Goal: Task Accomplishment & Management: Complete application form

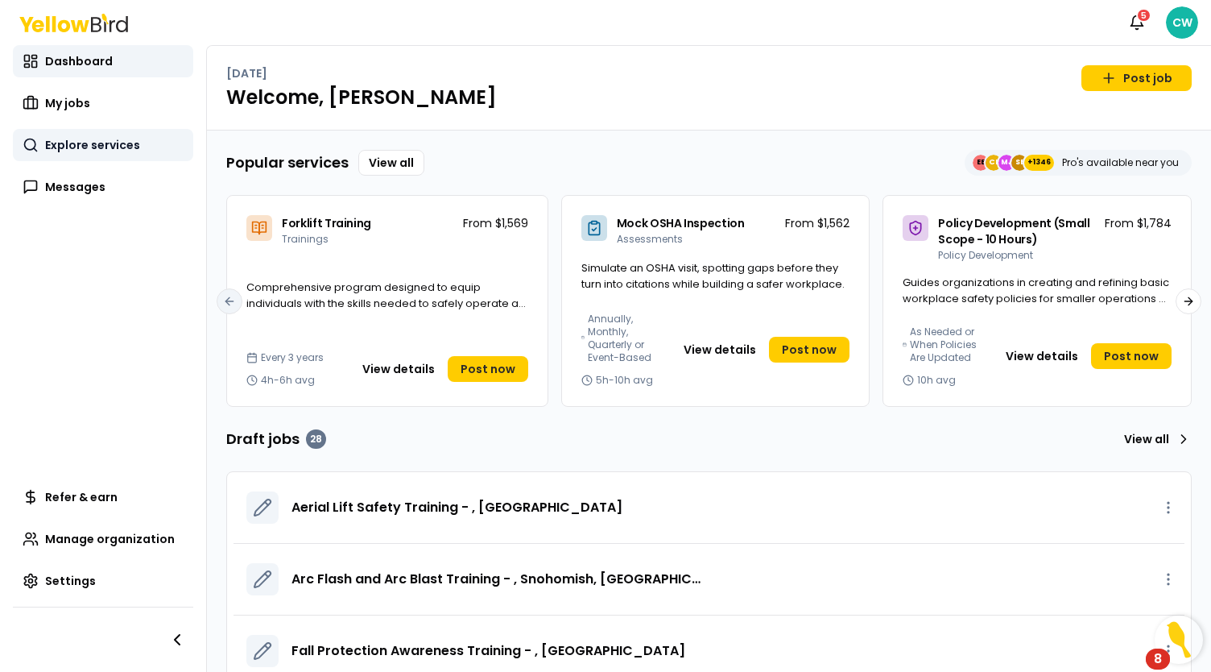
click at [90, 153] on link "Explore services" at bounding box center [103, 145] width 180 height 32
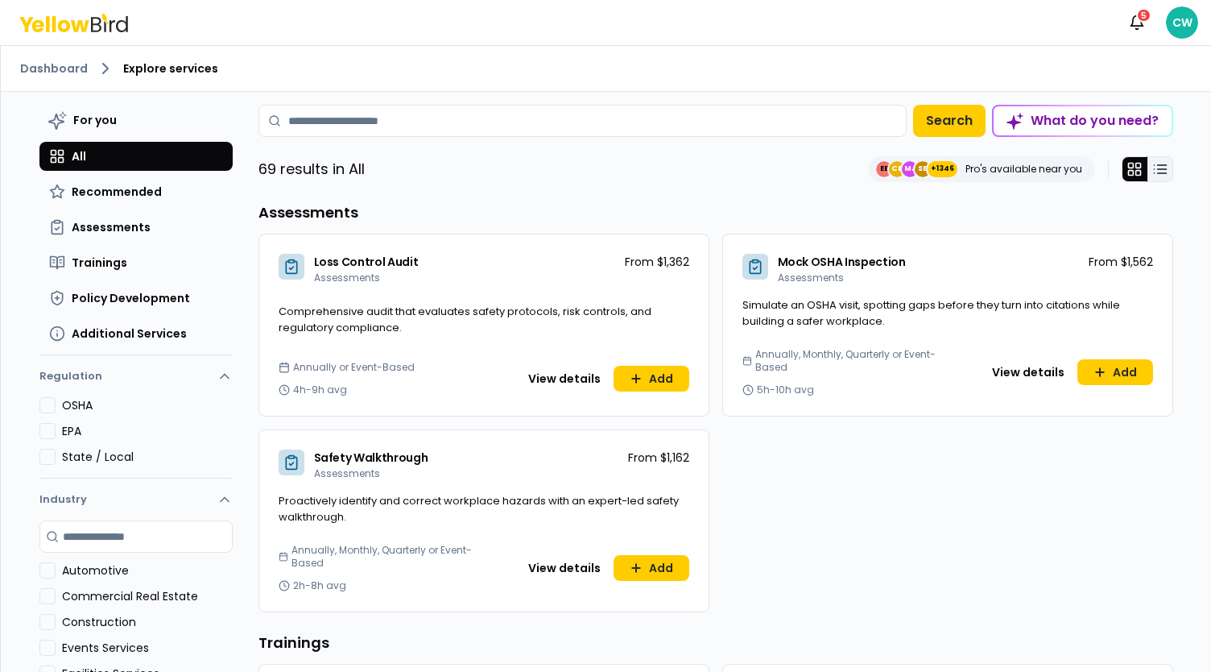
click at [1159, 169] on line at bounding box center [1161, 169] width 9 height 0
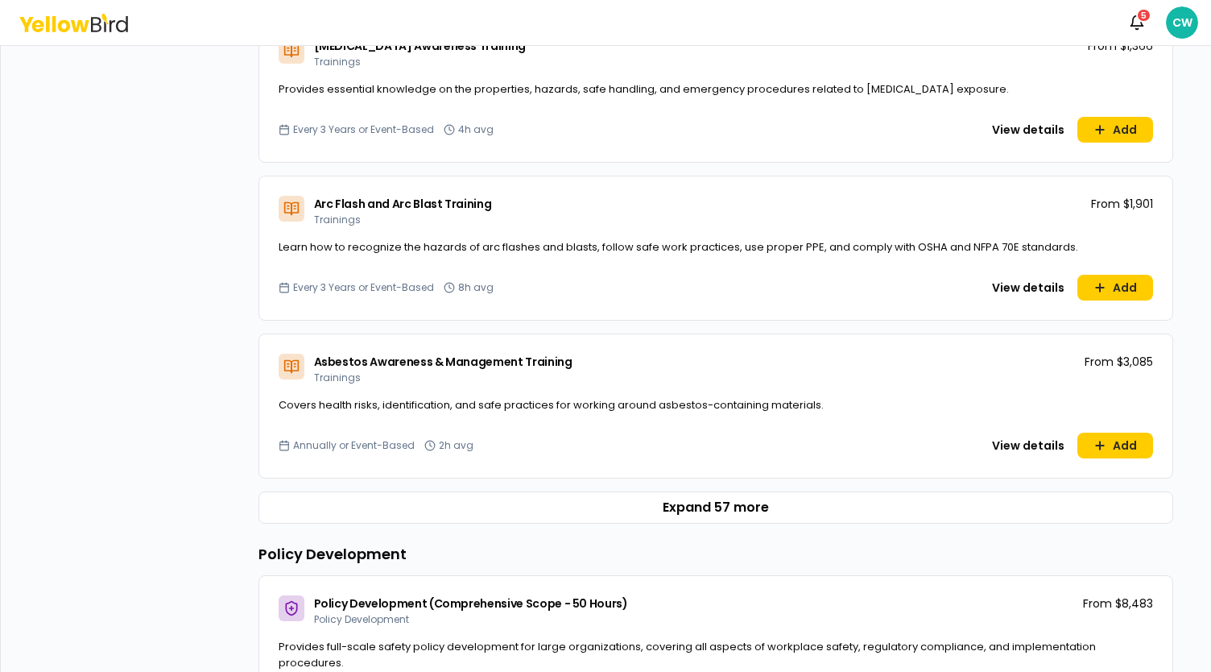
scroll to position [966, 0]
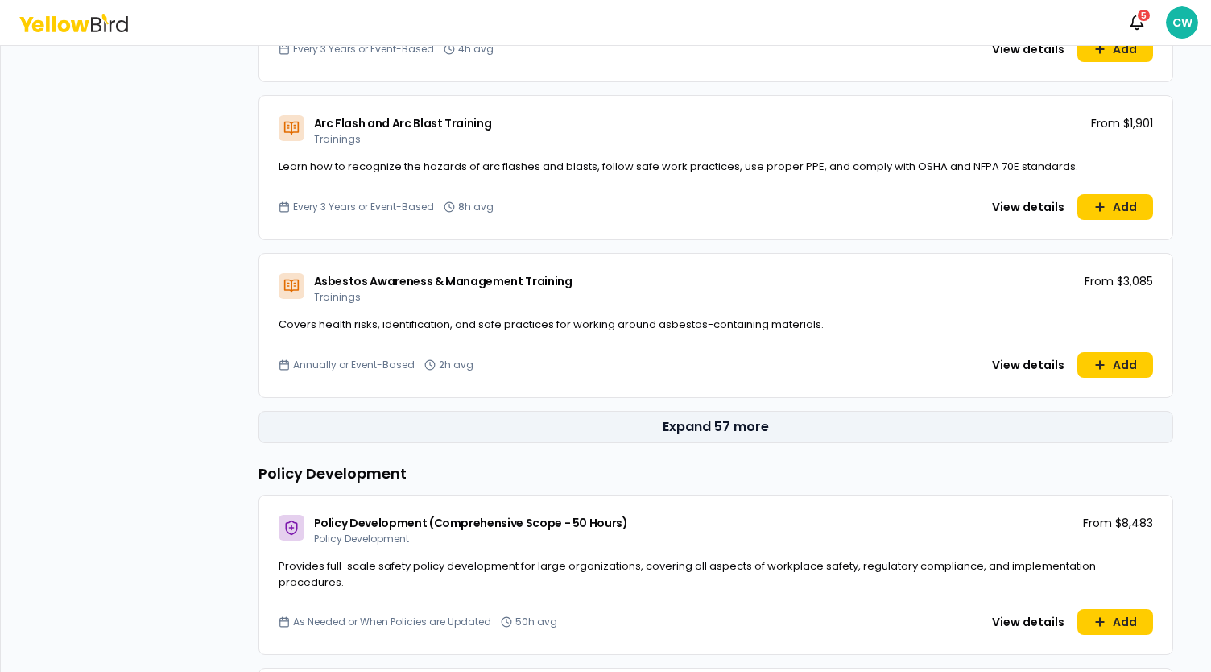
click at [709, 426] on button "Expand 57 more" at bounding box center [715, 427] width 915 height 32
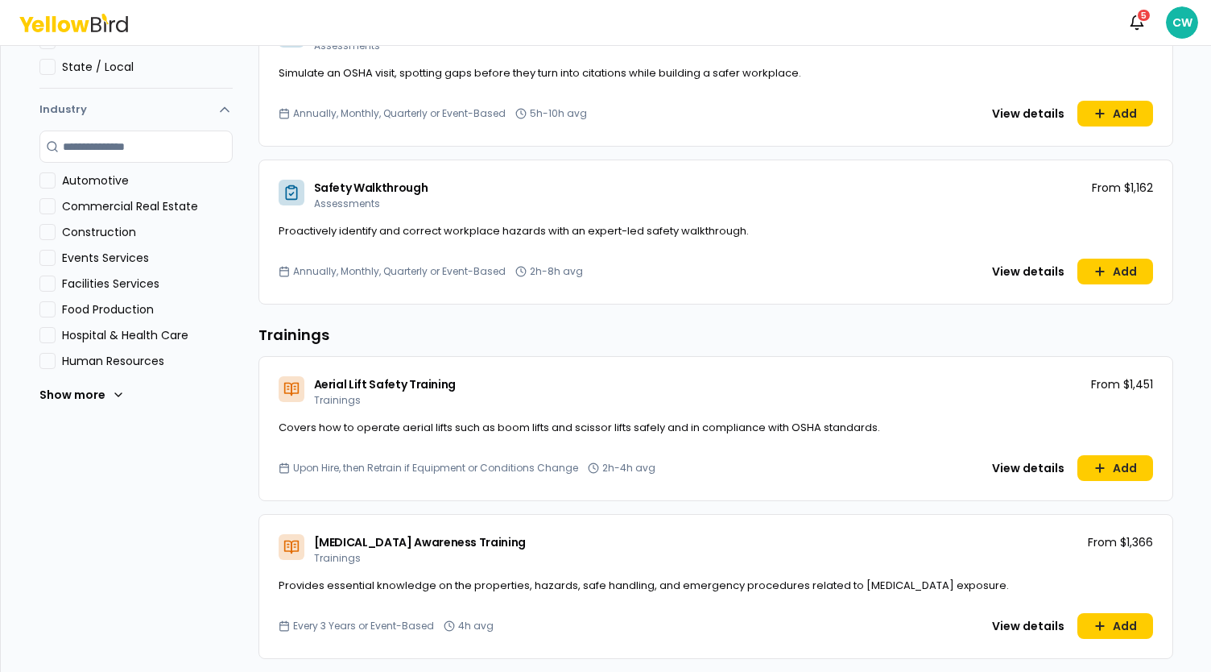
scroll to position [403, 0]
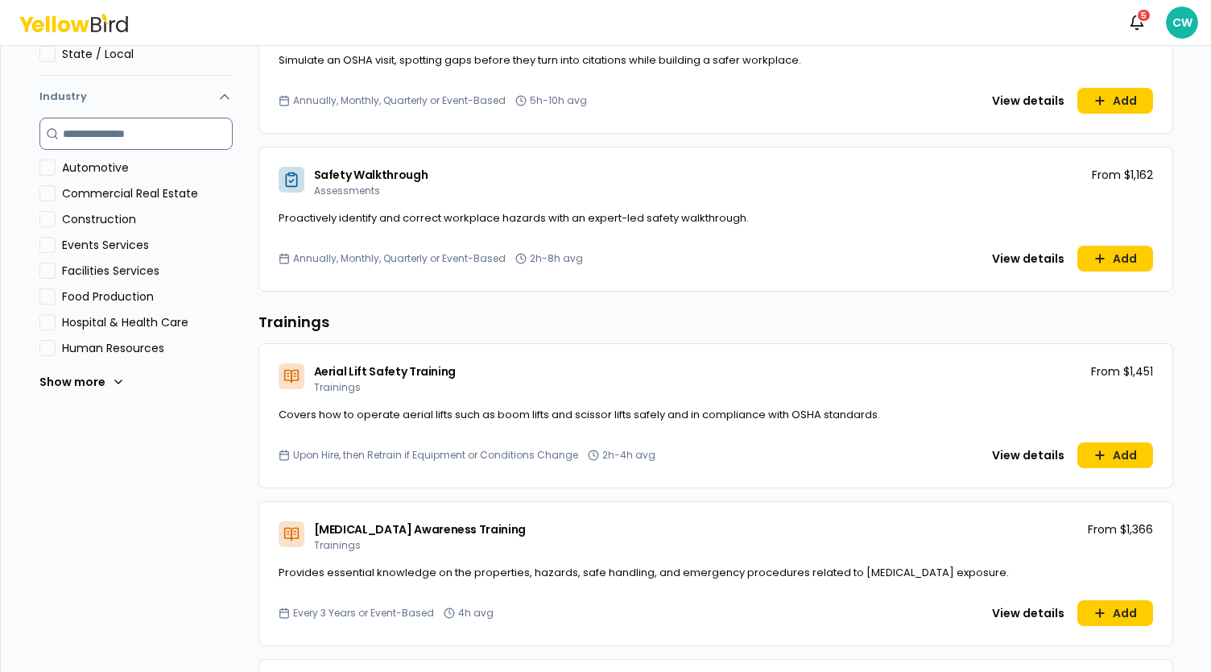
click at [134, 142] on input at bounding box center [135, 134] width 193 height 32
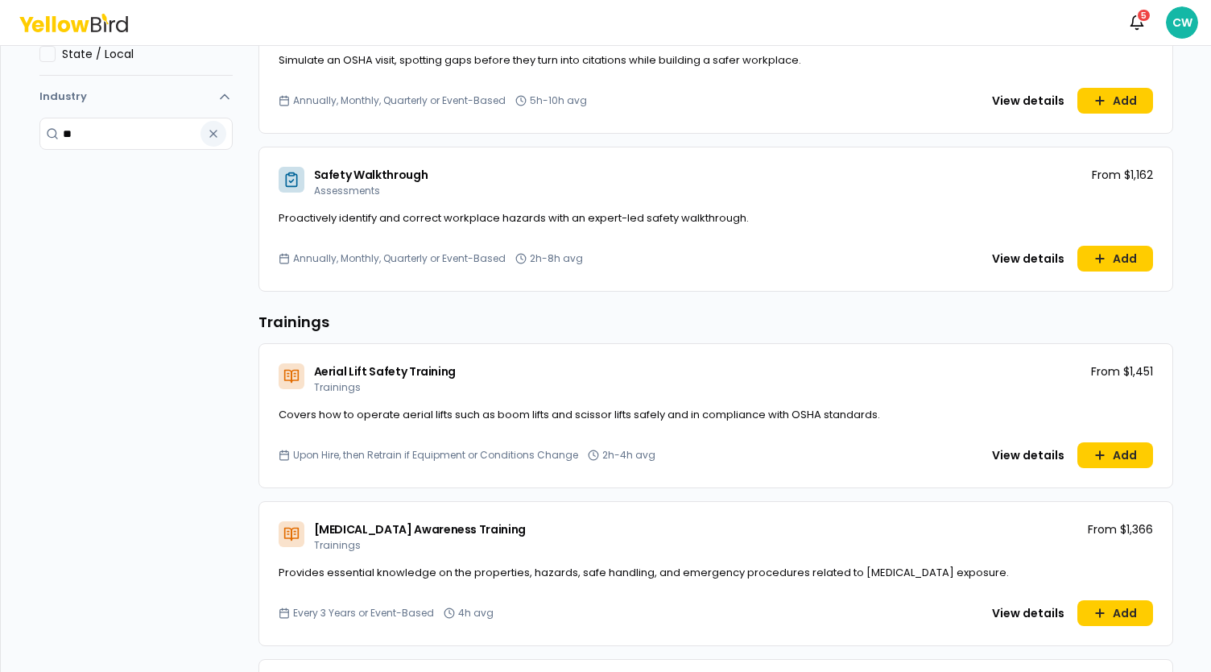
type input "**"
click at [209, 128] on icon "button" at bounding box center [213, 133] width 13 height 13
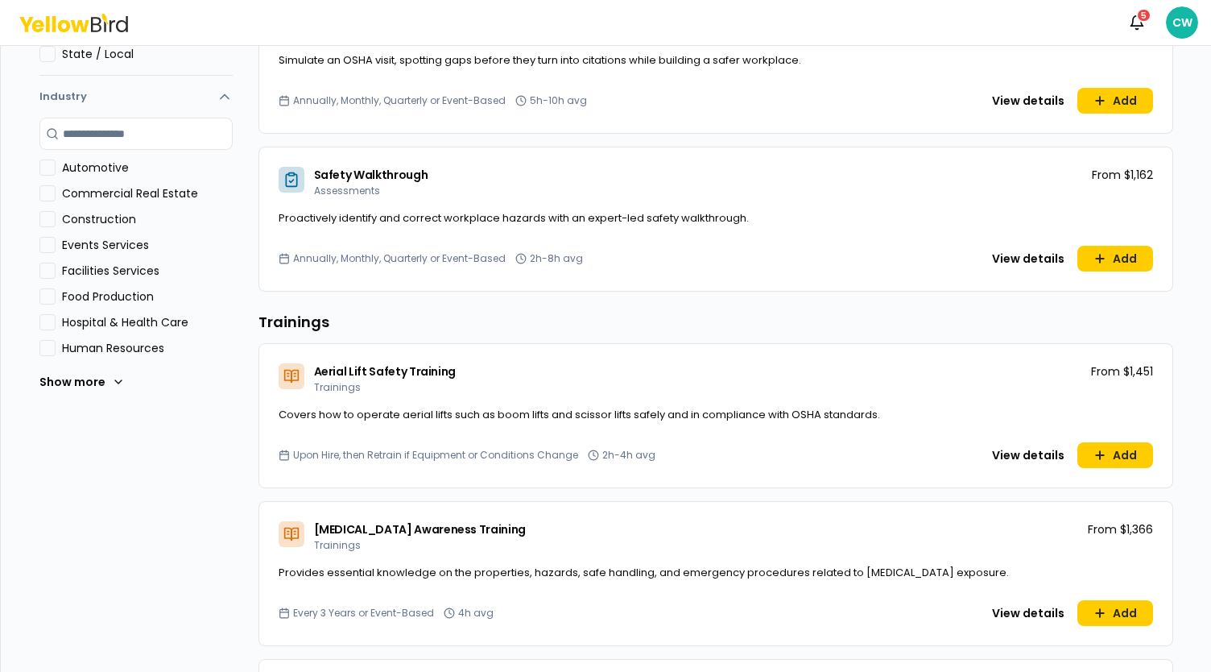
click at [45, 215] on button "Construction" at bounding box center [47, 219] width 16 height 16
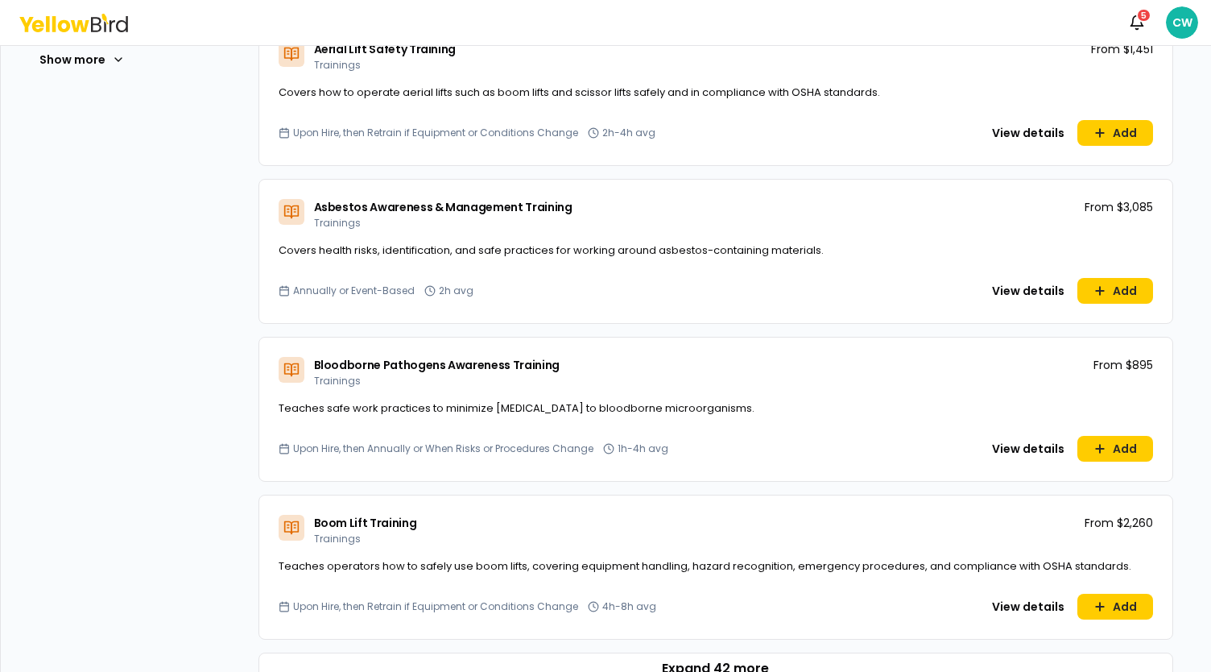
scroll to position [853, 0]
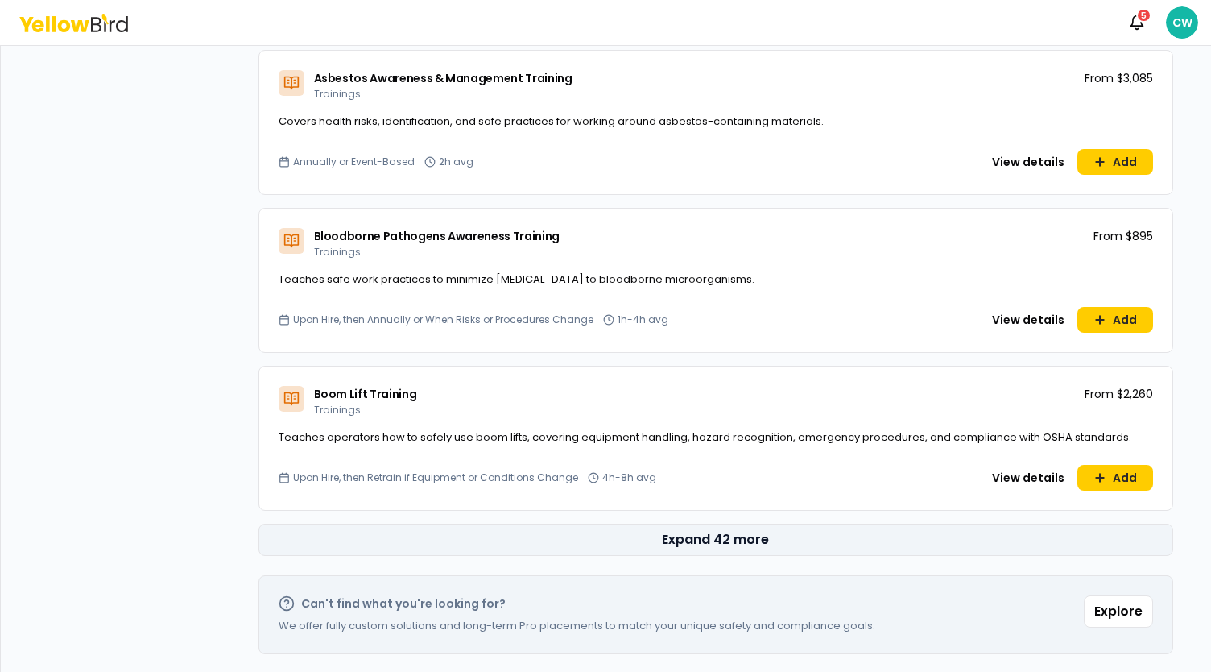
click at [728, 544] on button "Expand 42 more" at bounding box center [715, 539] width 915 height 32
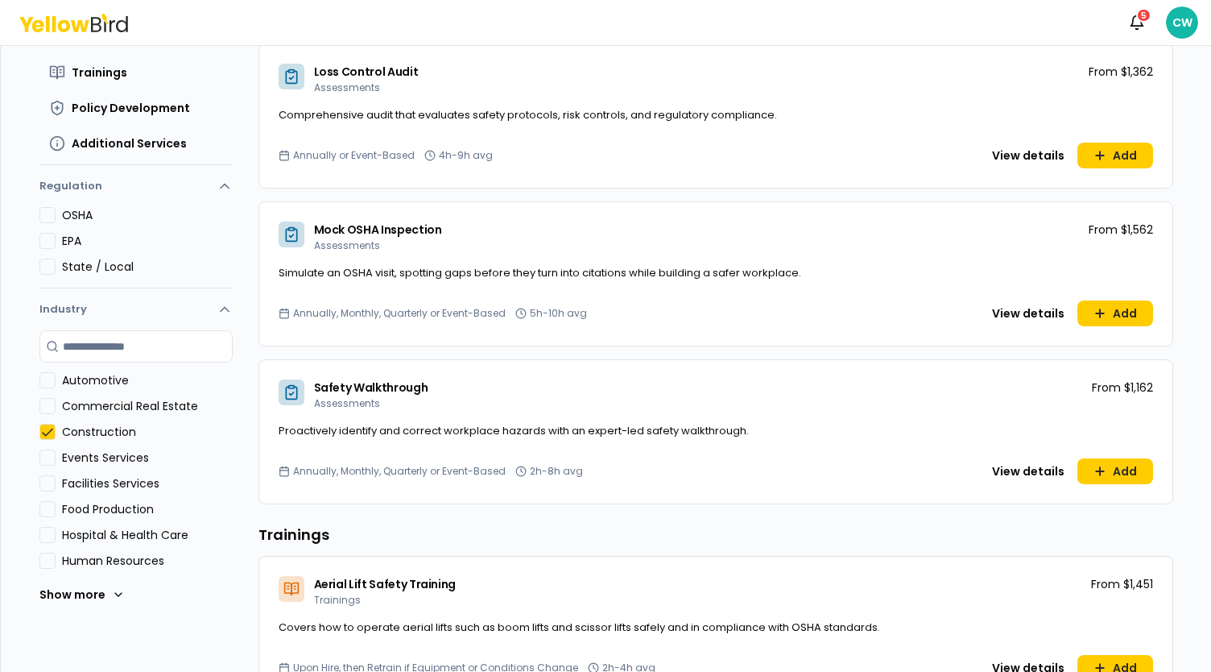
scroll to position [242, 0]
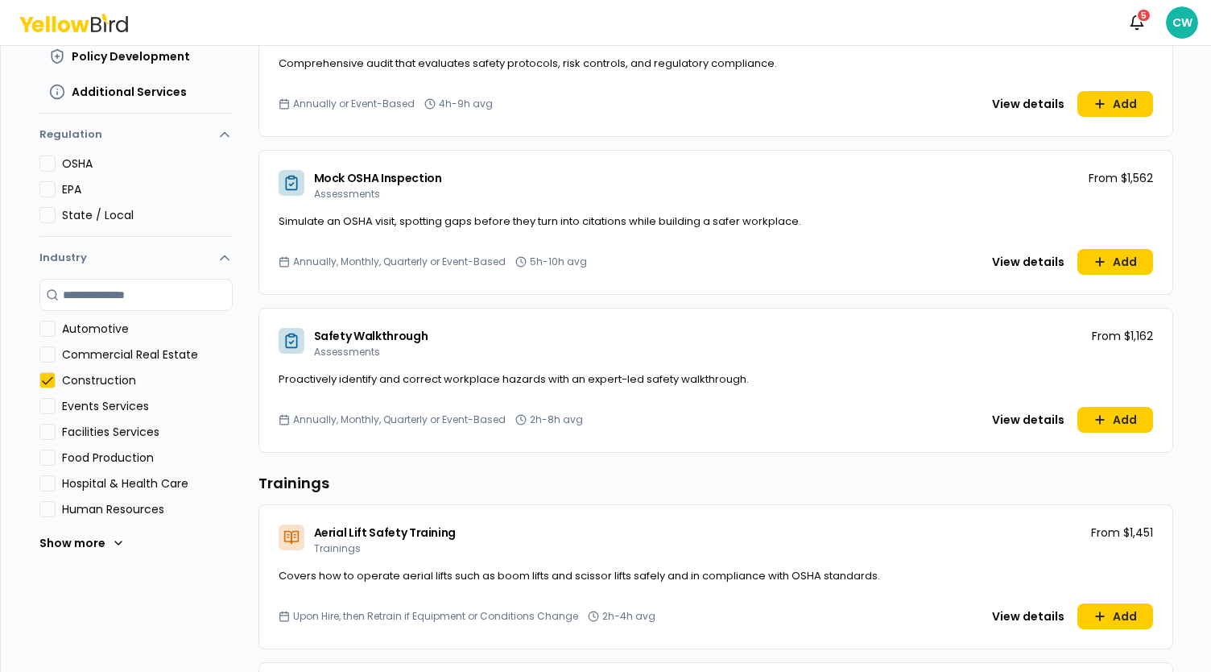
click at [47, 379] on button "Construction" at bounding box center [47, 380] width 16 height 16
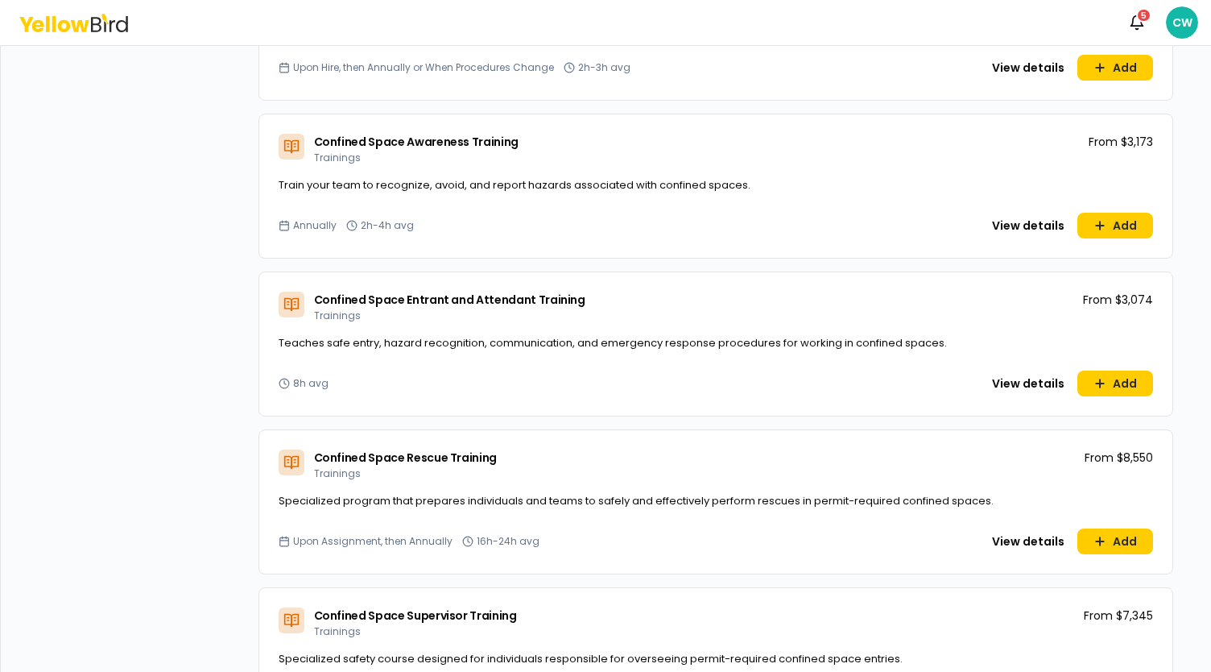
scroll to position [1771, 0]
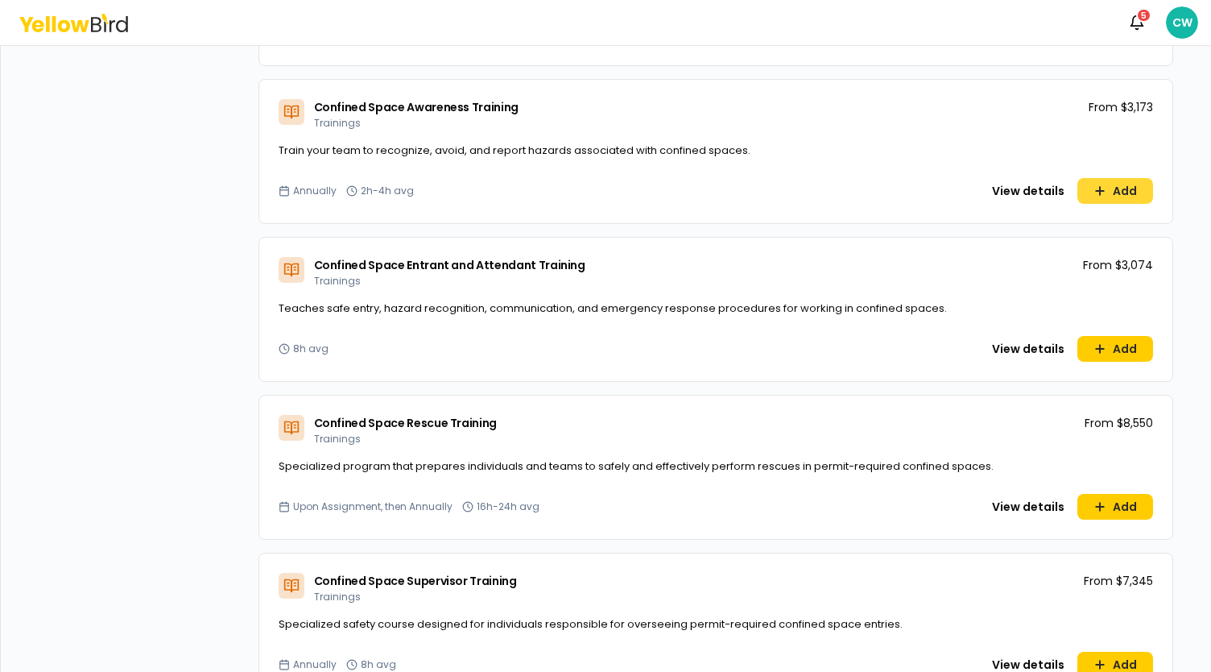
click at [1118, 190] on button "Add" at bounding box center [1115, 191] width 76 height 26
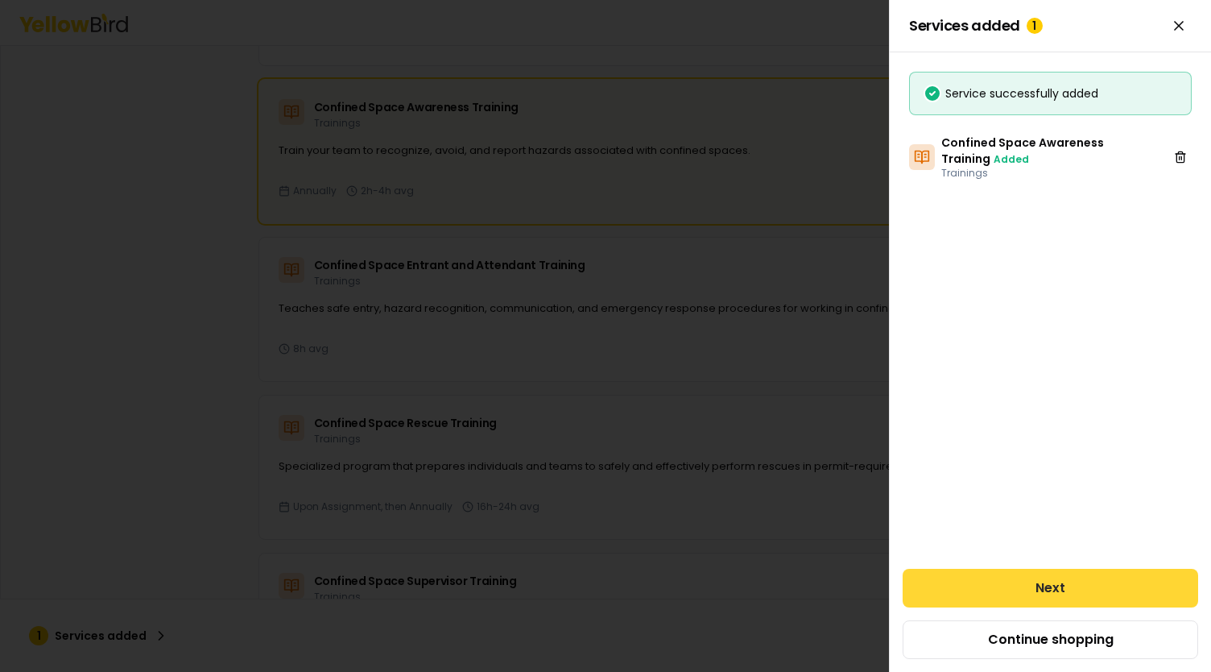
click at [1066, 592] on button "Next" at bounding box center [1051, 587] width 296 height 39
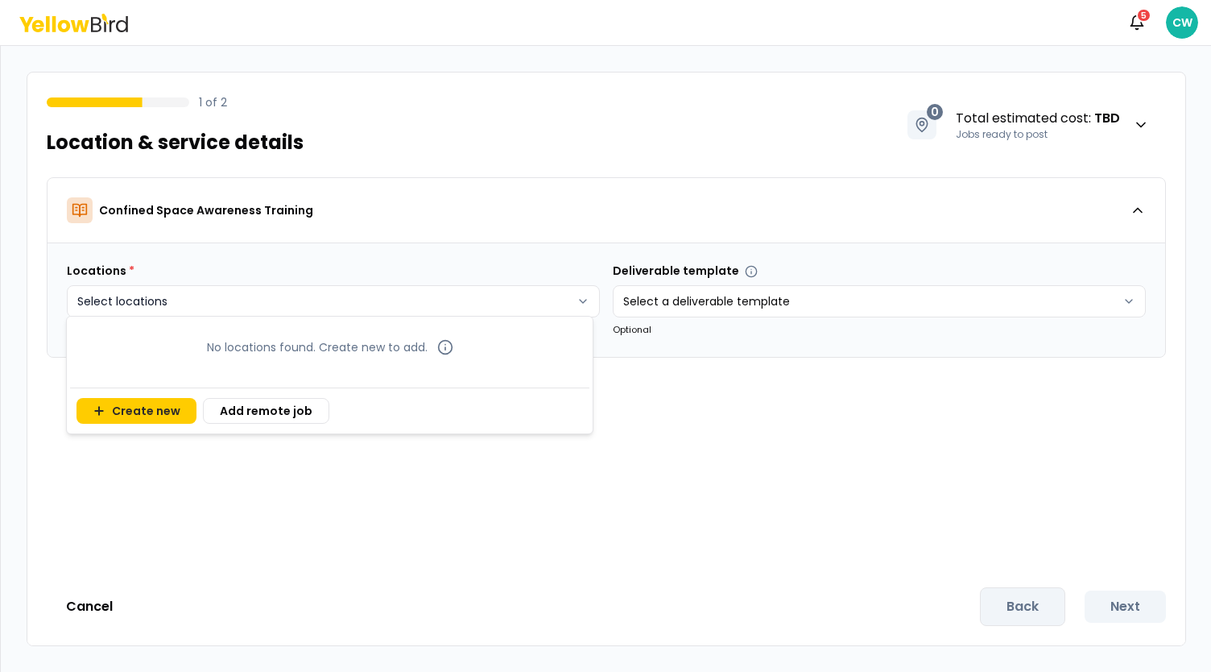
click at [570, 294] on html "Notifications 5 CW 1 of 2 Location & service details 0 Total estimated cost : T…" at bounding box center [605, 336] width 1211 height 672
click at [143, 409] on button "Create new" at bounding box center [136, 411] width 120 height 26
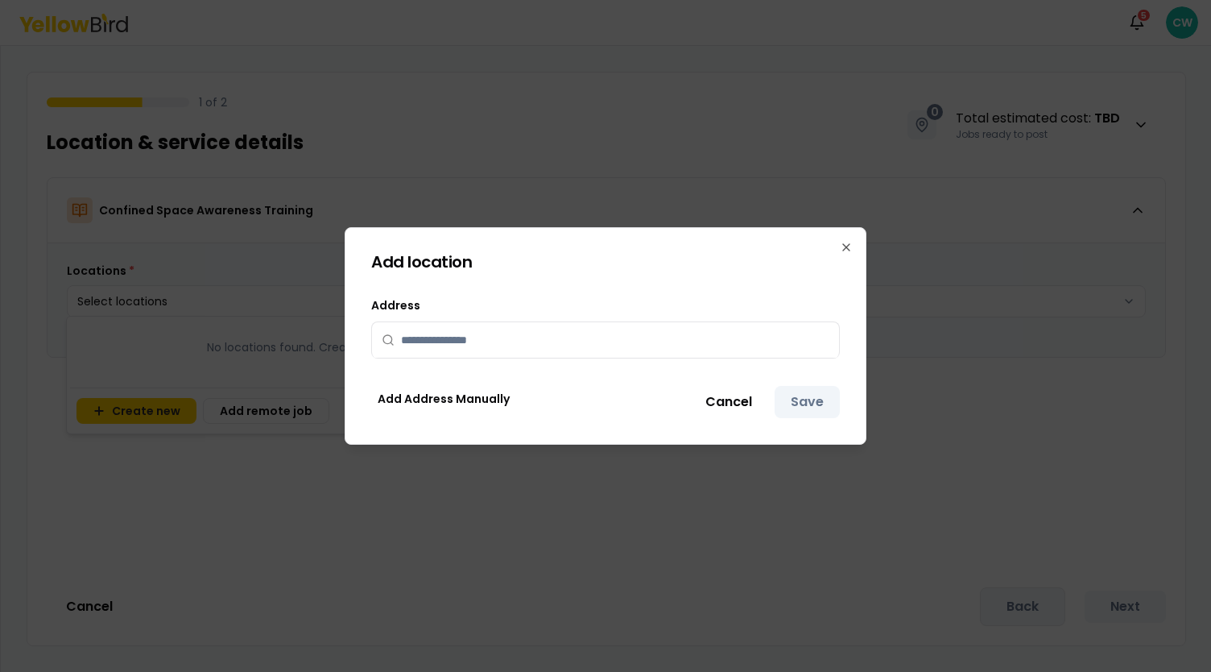
click at [444, 333] on input "text" at bounding box center [615, 339] width 428 height 35
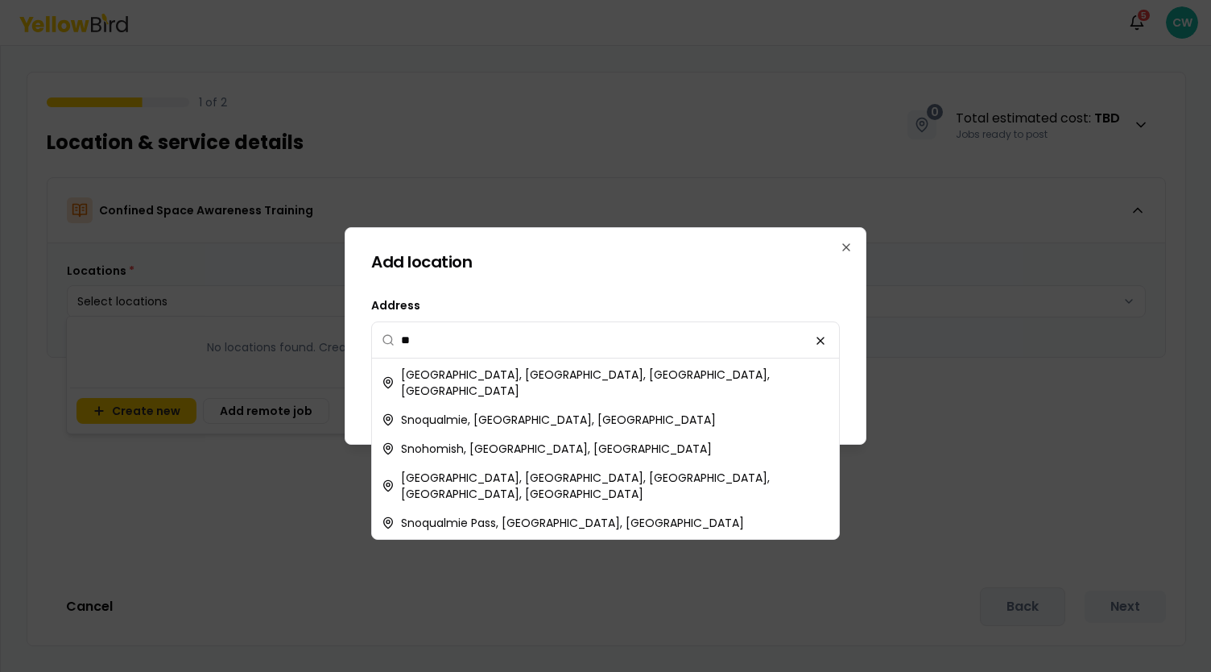
type input "*"
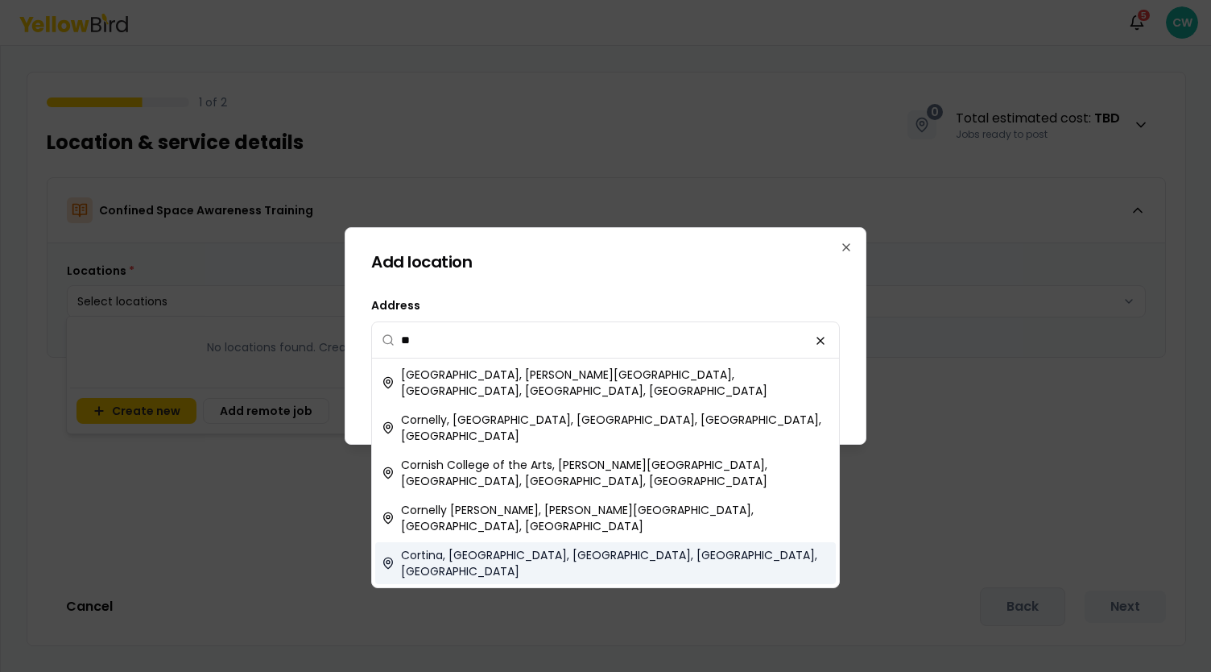
type input "*"
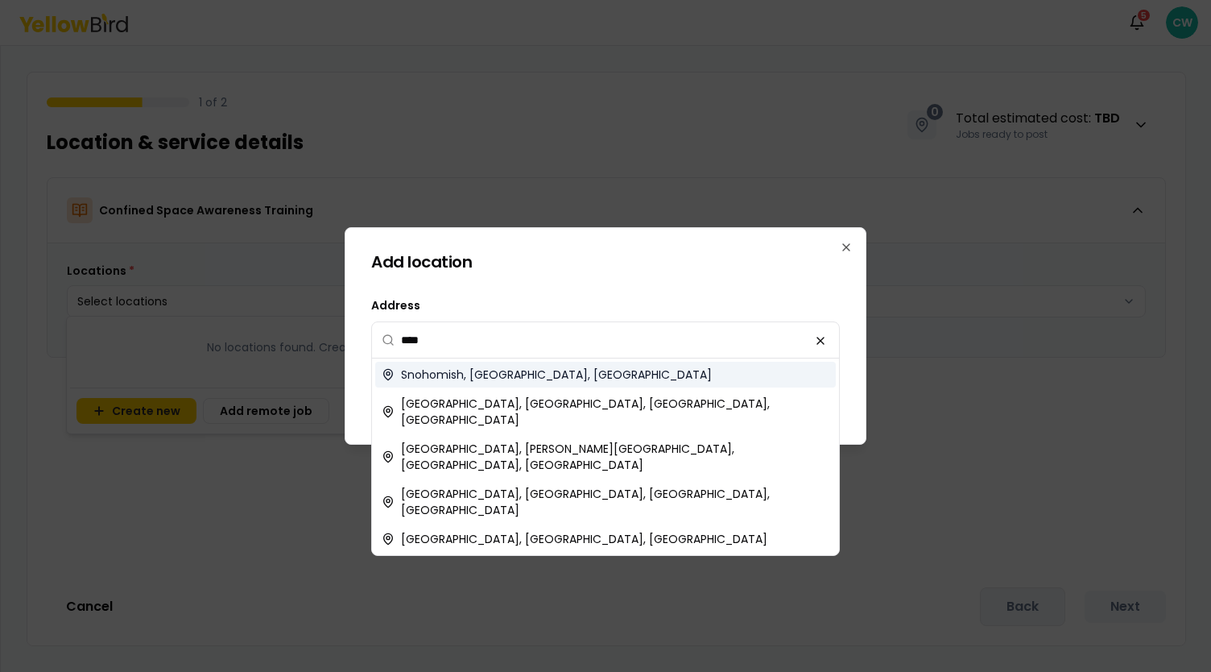
click at [489, 378] on span "Snohomish, [GEOGRAPHIC_DATA], [GEOGRAPHIC_DATA]" at bounding box center [556, 374] width 311 height 16
type input "**********"
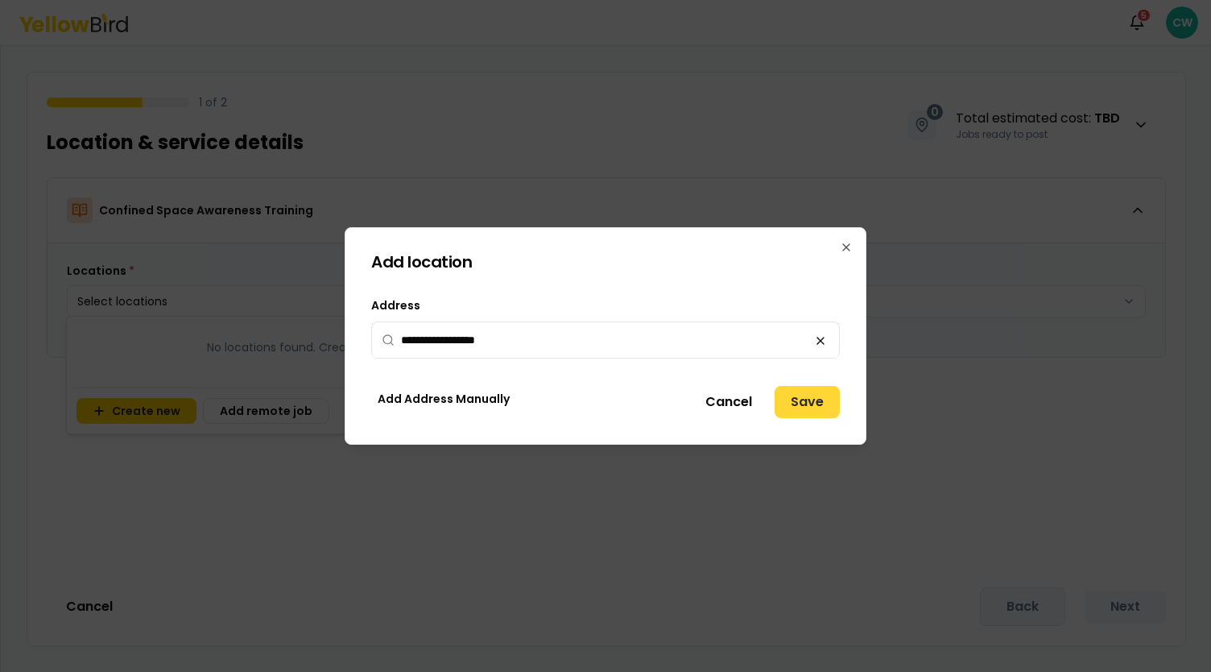
click at [807, 402] on button "Save" at bounding box center [807, 402] width 65 height 32
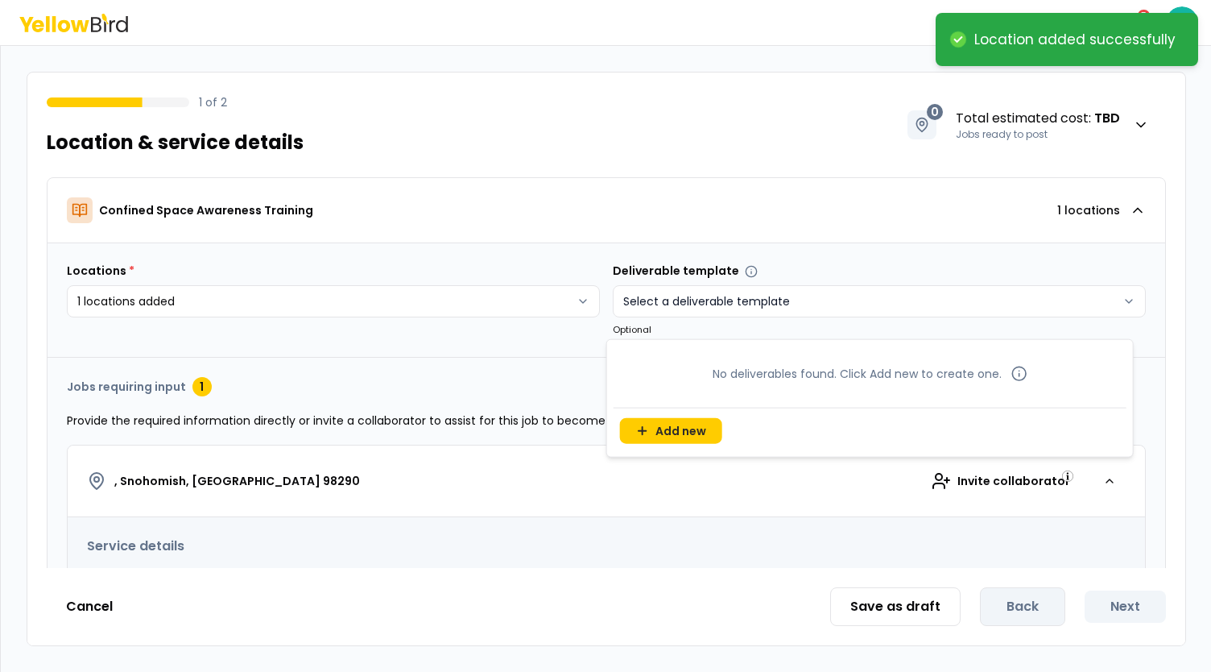
click at [793, 304] on html "**********" at bounding box center [605, 336] width 1211 height 672
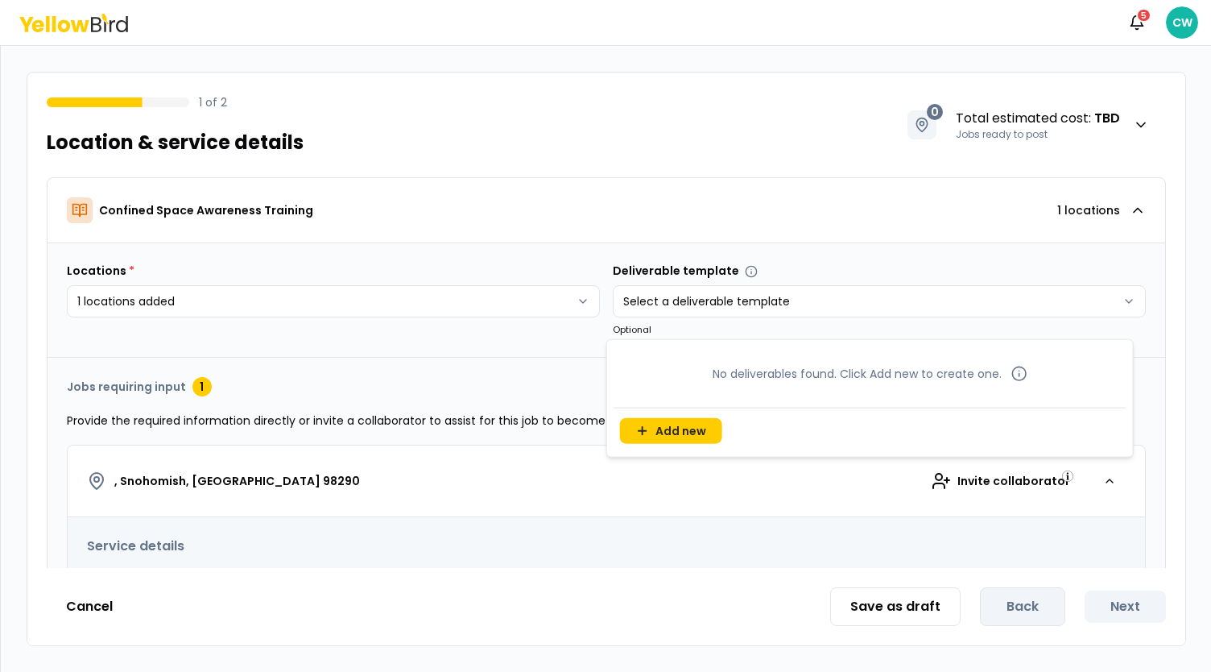
click at [396, 329] on html "**********" at bounding box center [605, 336] width 1211 height 672
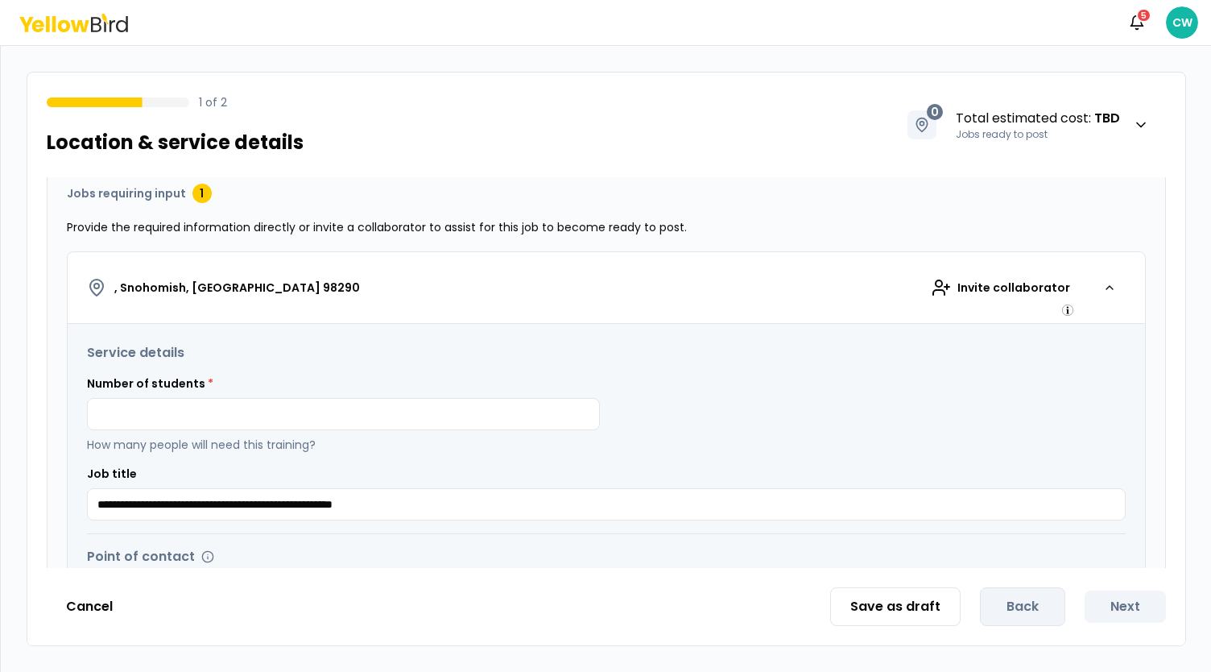
scroll to position [242, 0]
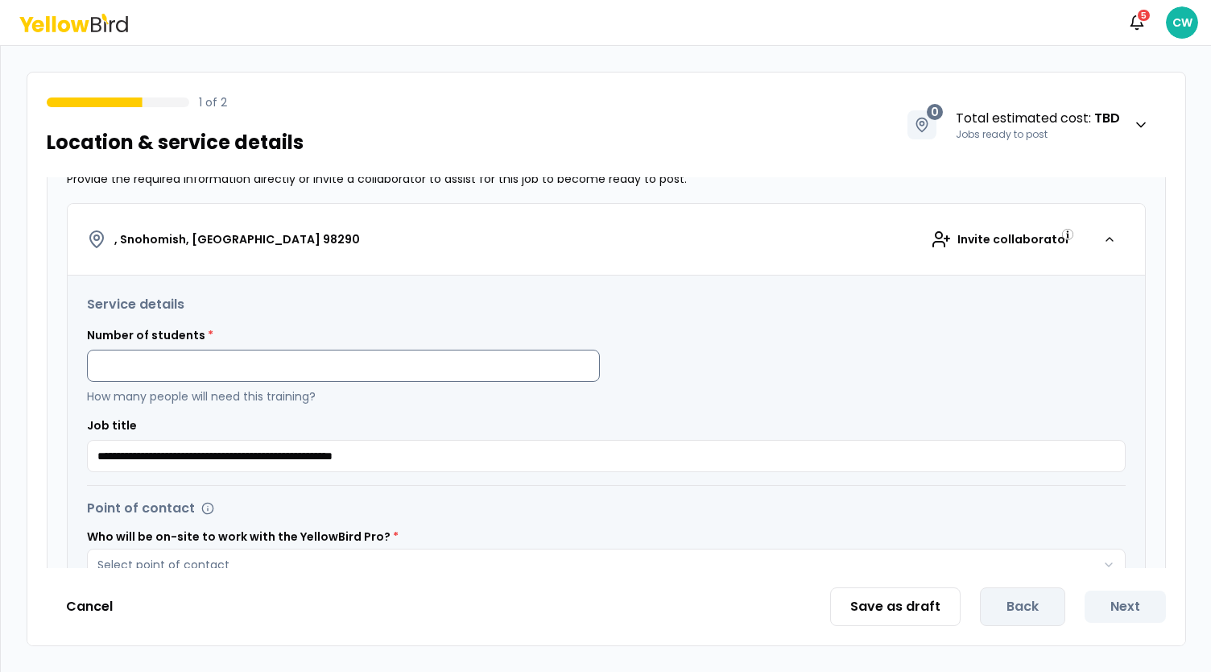
drag, startPoint x: 180, startPoint y: 350, endPoint x: 186, endPoint y: 359, distance: 10.5
click at [180, 350] on input at bounding box center [343, 365] width 513 height 32
click at [171, 368] on input "**" at bounding box center [343, 365] width 513 height 32
type input "*"
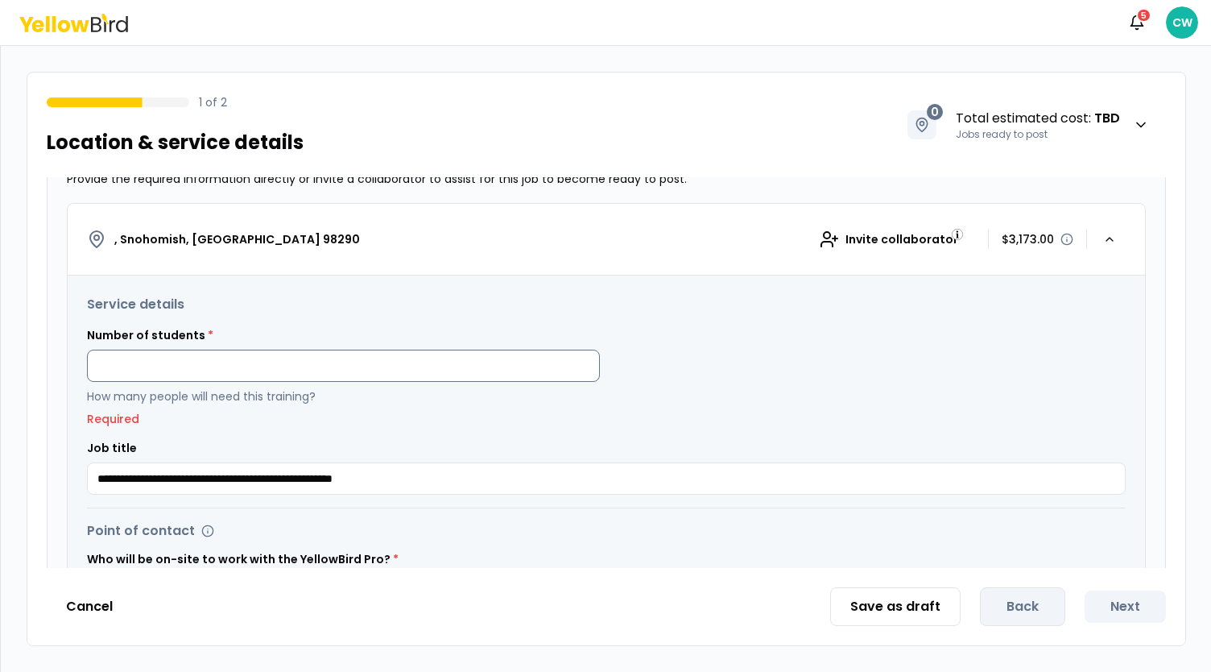
type input "*"
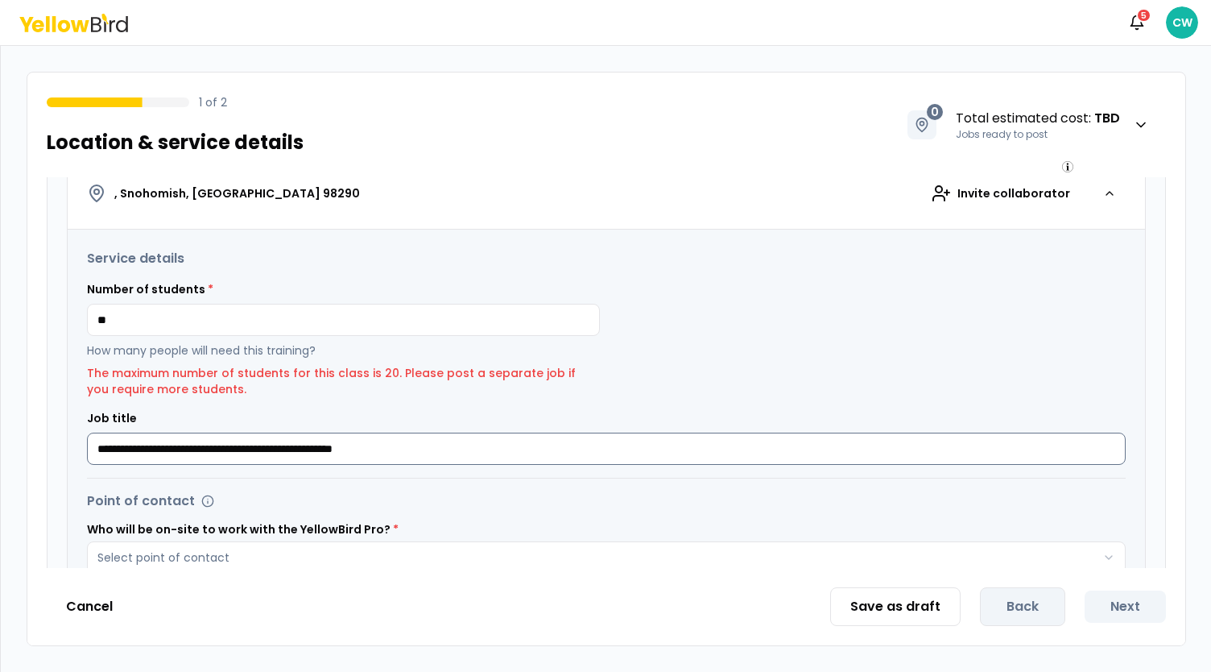
scroll to position [322, 0]
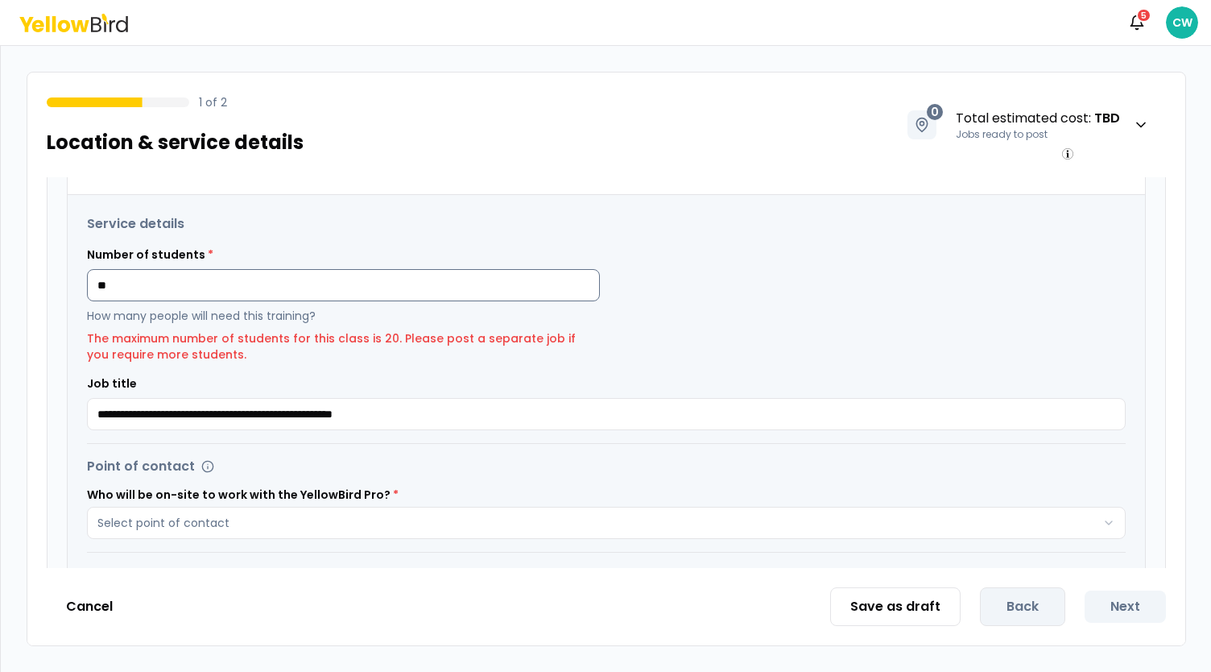
drag, startPoint x: 152, startPoint y: 289, endPoint x: 92, endPoint y: 279, distance: 61.2
click at [92, 279] on input "**" at bounding box center [343, 285] width 513 height 32
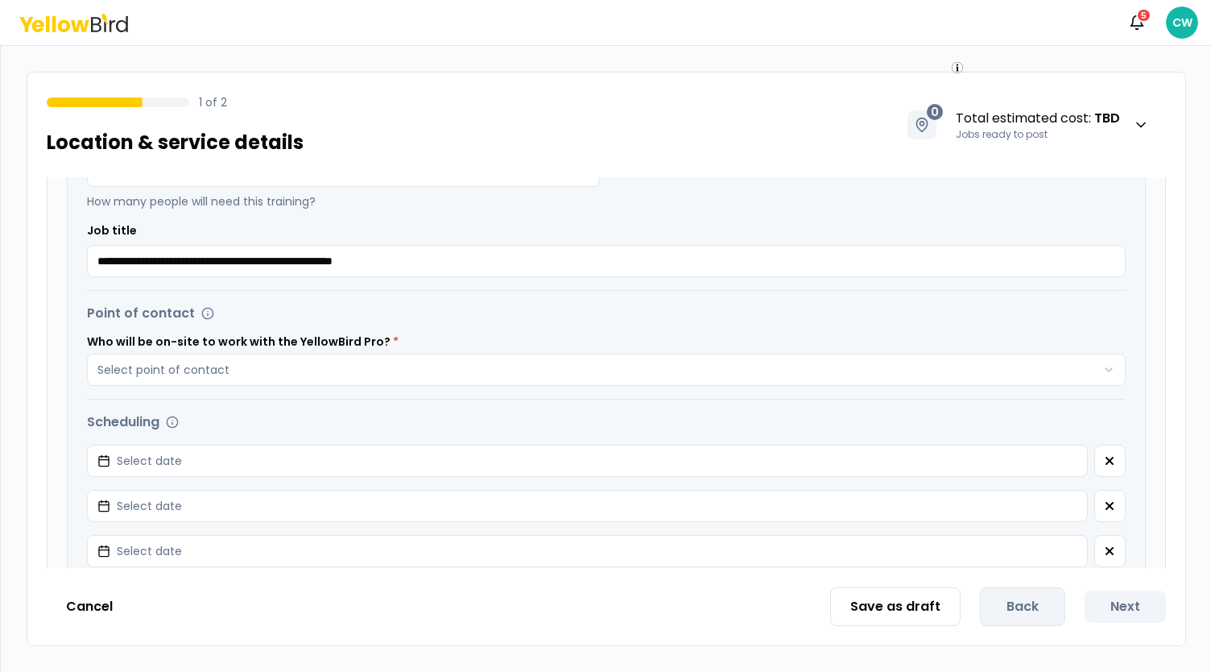
scroll to position [483, 0]
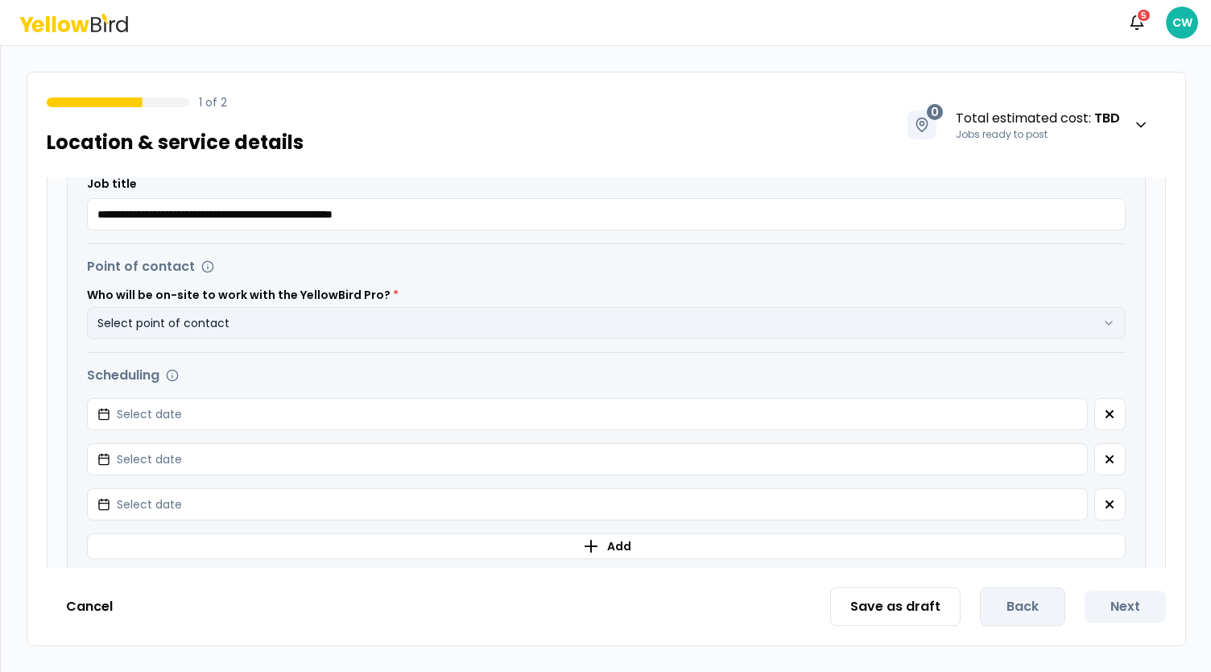
type input "**"
click at [266, 330] on button "Select point of contact" at bounding box center [606, 323] width 1039 height 32
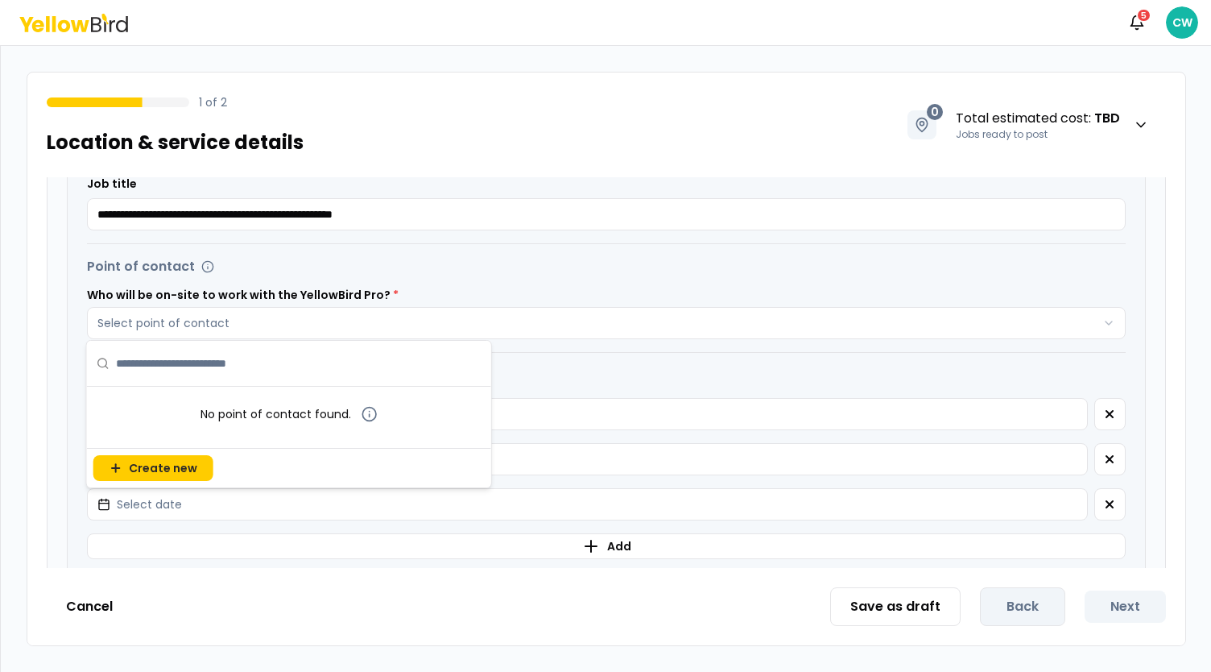
click at [803, 291] on label "Who will be on-site to work with the YellowBird Pro? *" at bounding box center [606, 294] width 1039 height 11
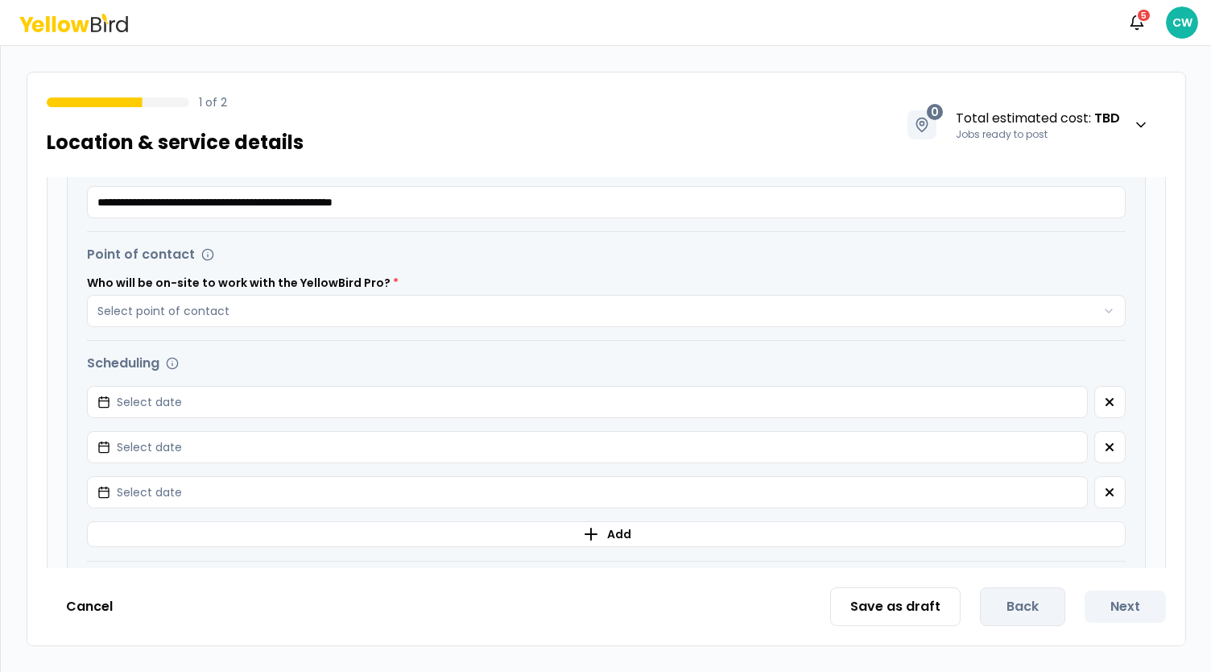
scroll to position [519, 0]
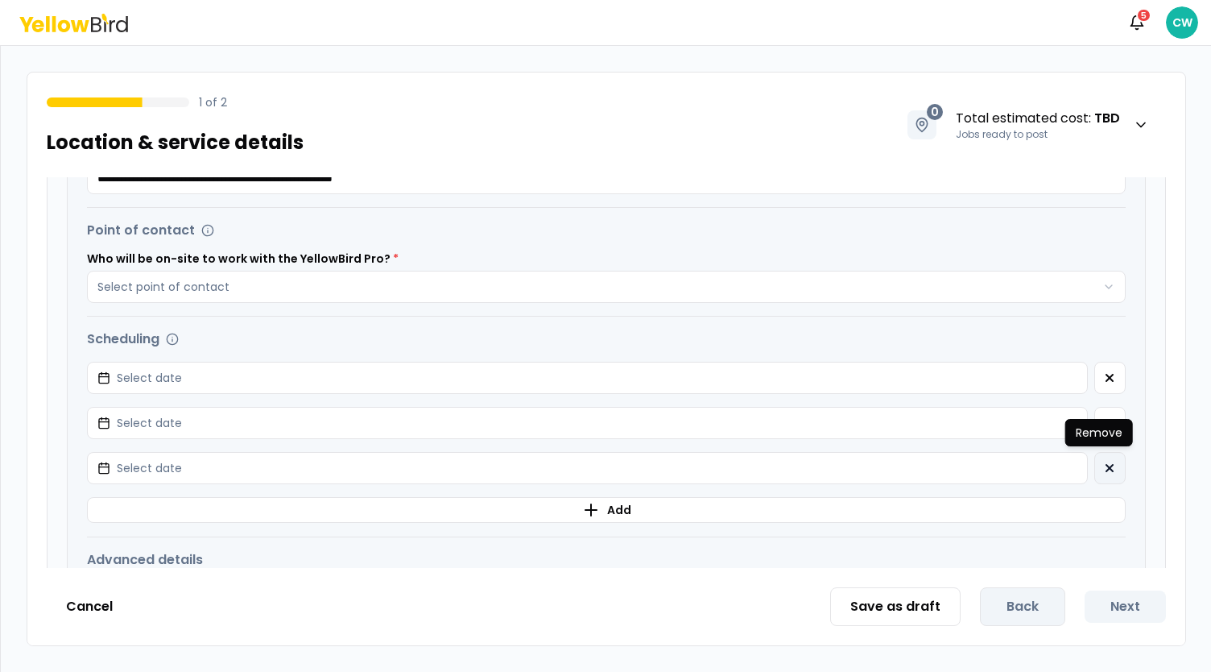
click at [1106, 465] on icon "button" at bounding box center [1109, 468] width 6 height 6
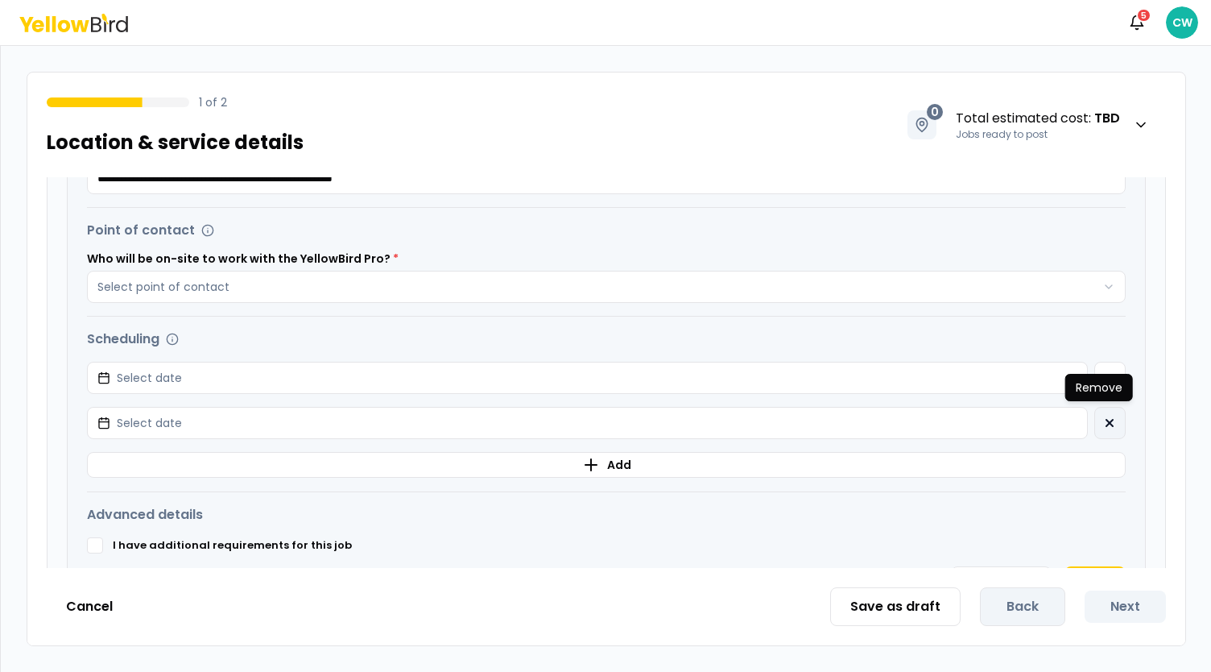
click at [1105, 426] on button "button" at bounding box center [1109, 423] width 31 height 32
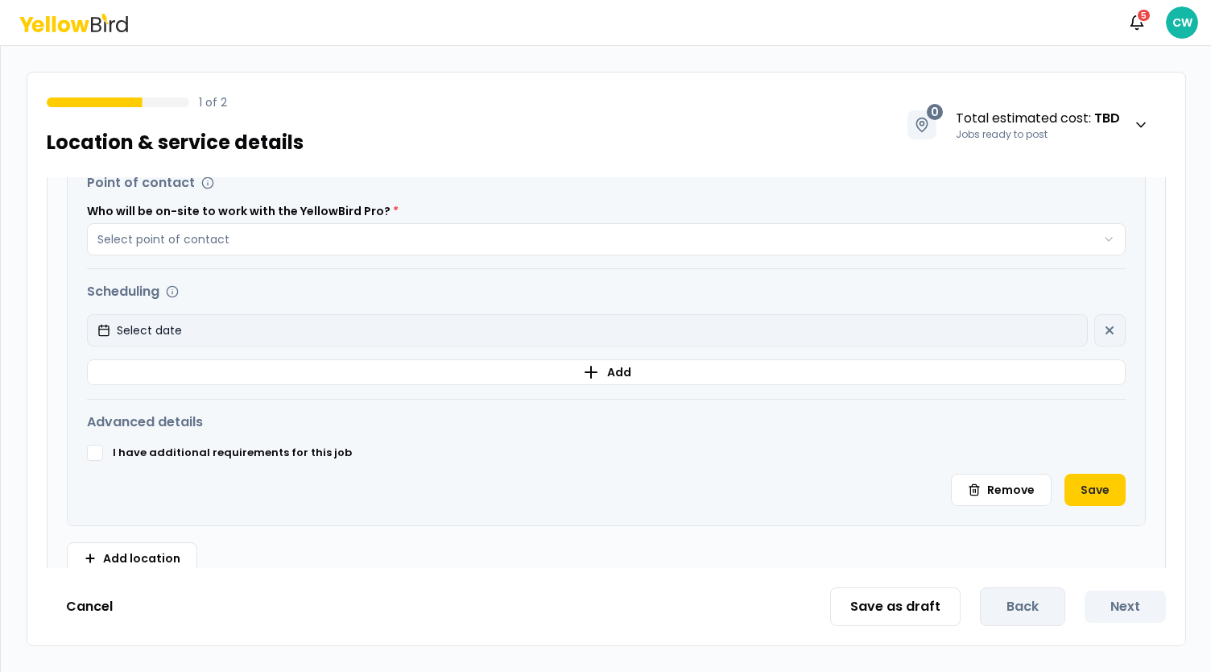
scroll to position [590, 0]
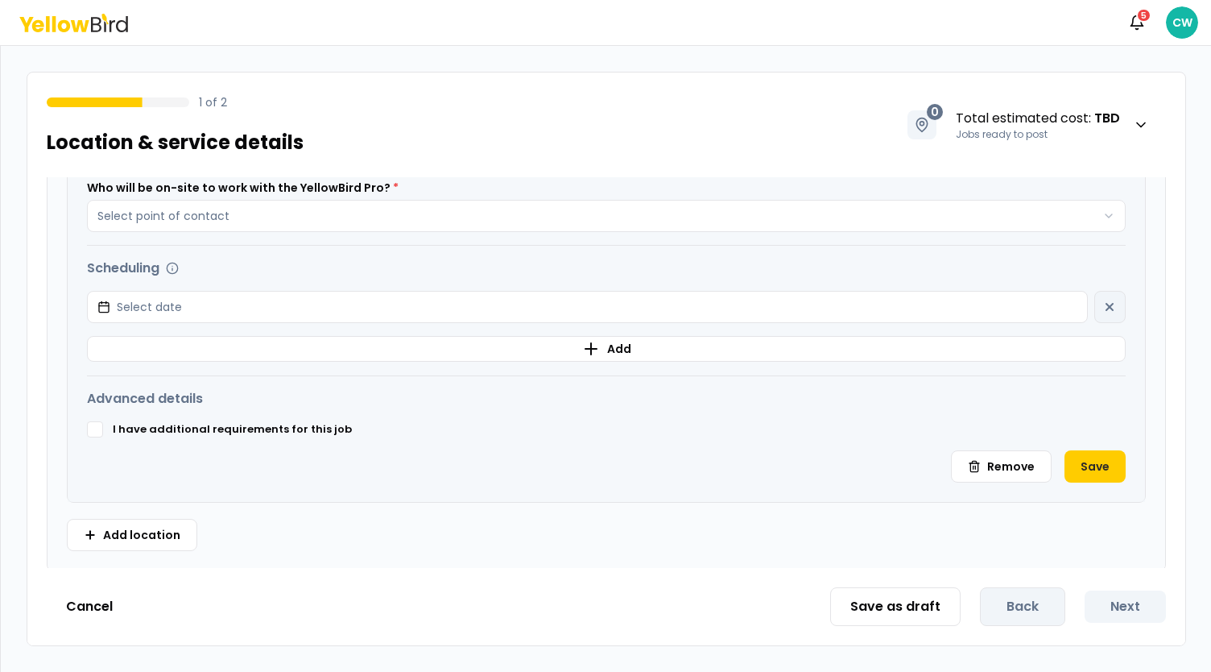
click at [92, 425] on button "I have additional requirements for this job" at bounding box center [95, 429] width 16 height 16
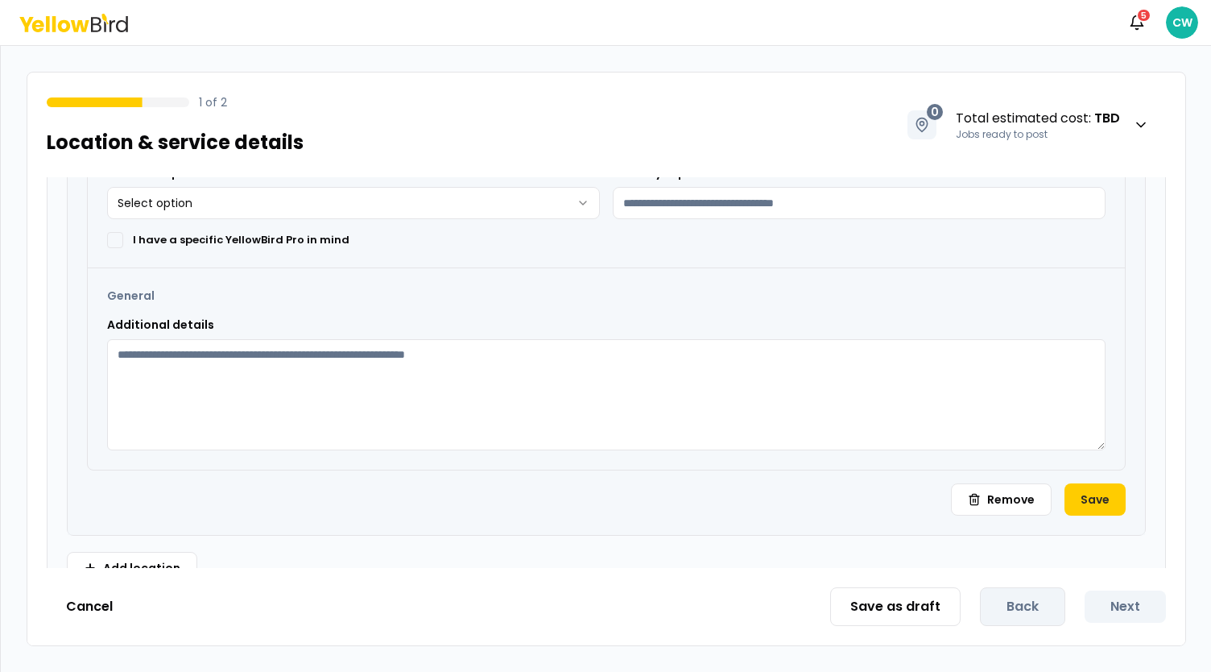
scroll to position [1024, 0]
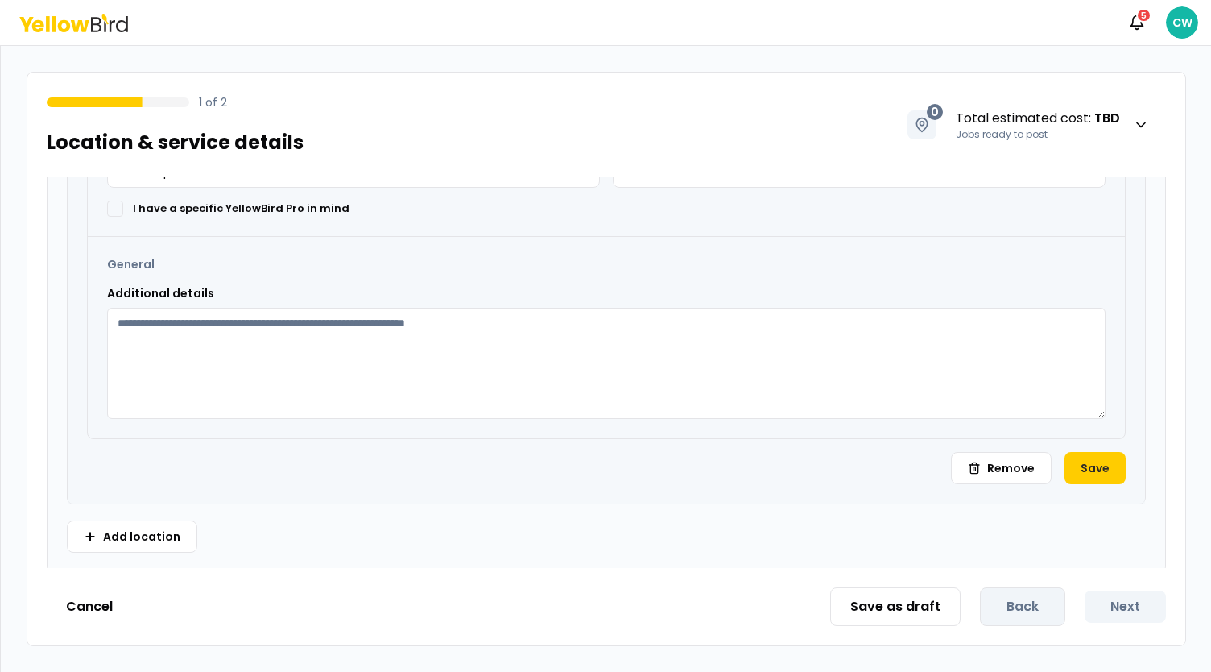
click at [1079, 460] on button "Save" at bounding box center [1094, 468] width 61 height 32
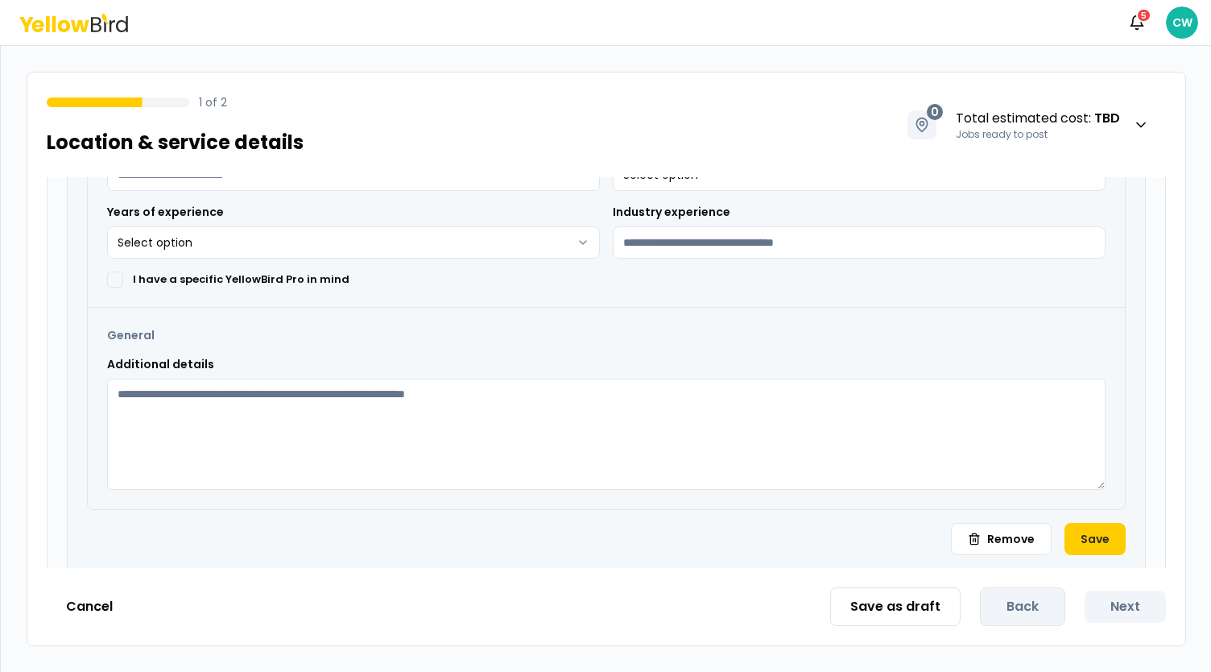
scroll to position [461, 0]
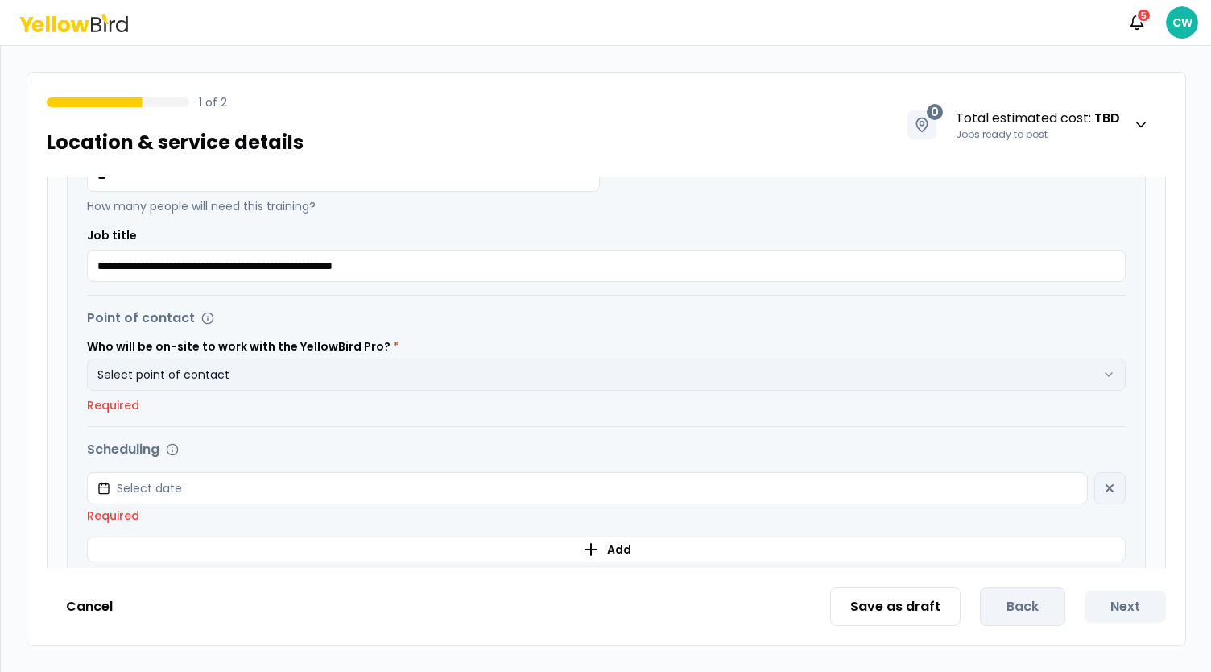
click at [180, 373] on button "Select point of contact" at bounding box center [606, 374] width 1039 height 32
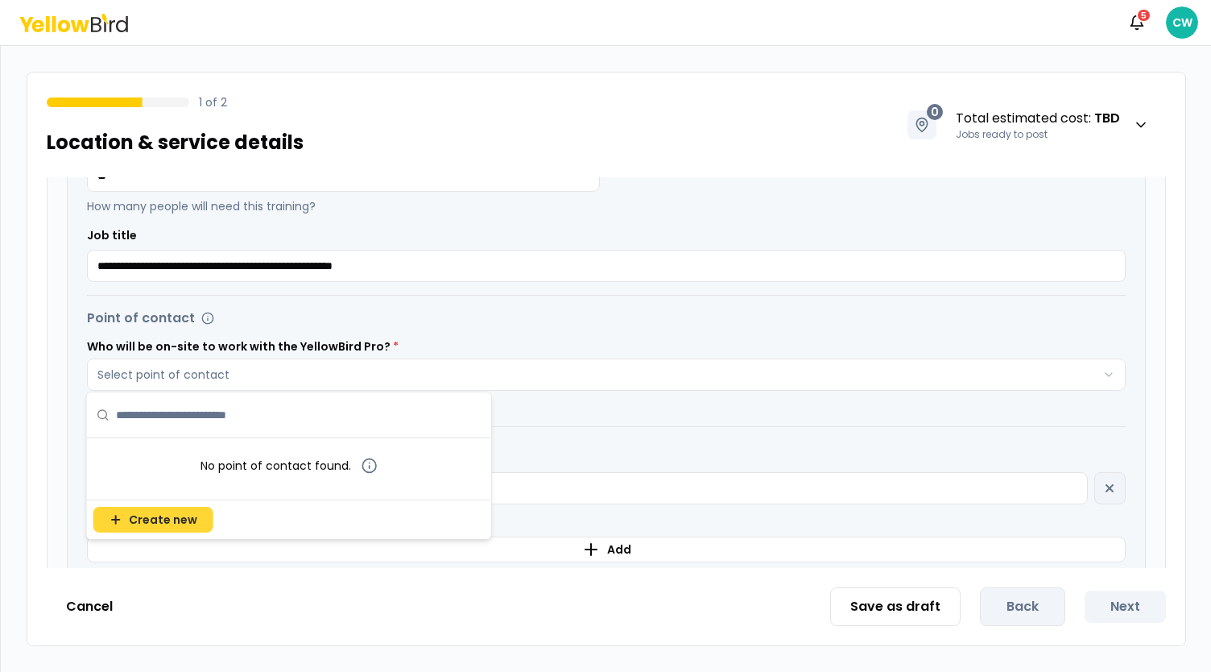
click at [155, 521] on span "Create new" at bounding box center [163, 519] width 68 height 16
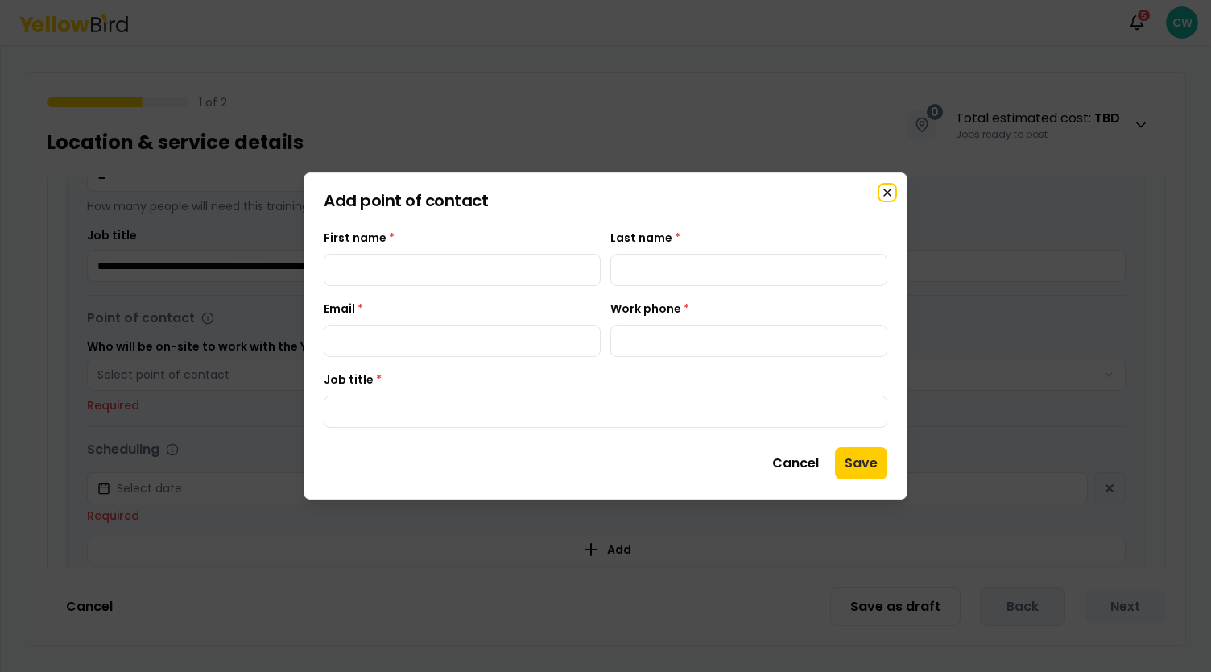
click at [889, 191] on icon "button" at bounding box center [887, 192] width 6 height 6
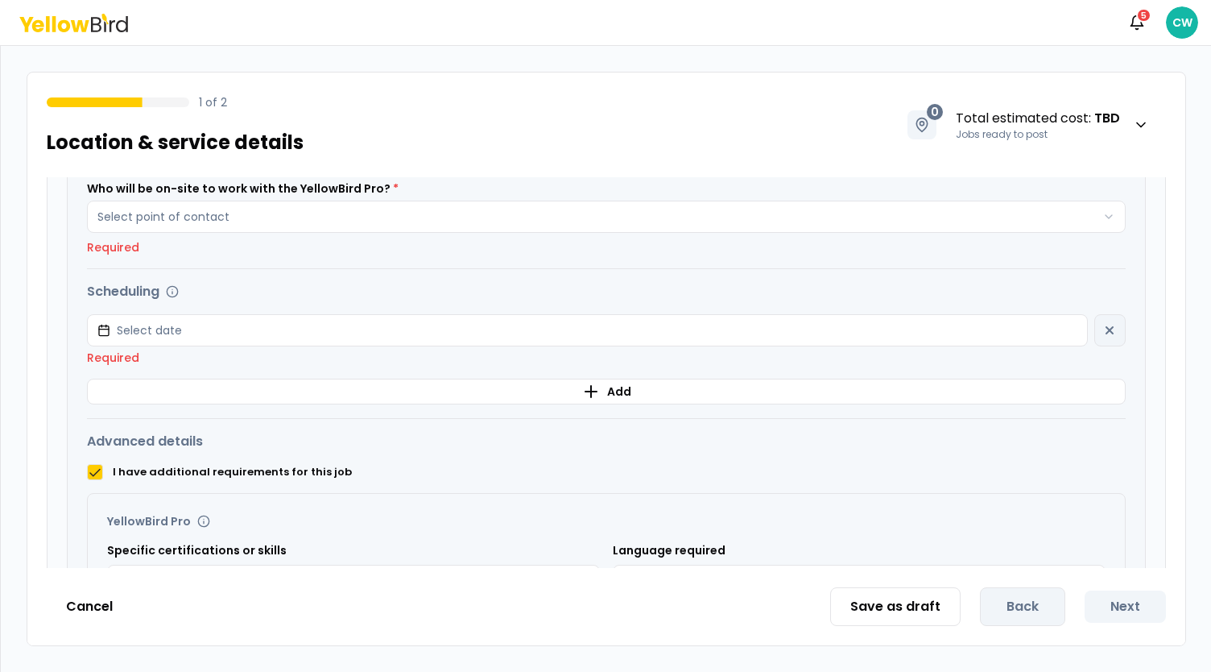
scroll to position [622, 0]
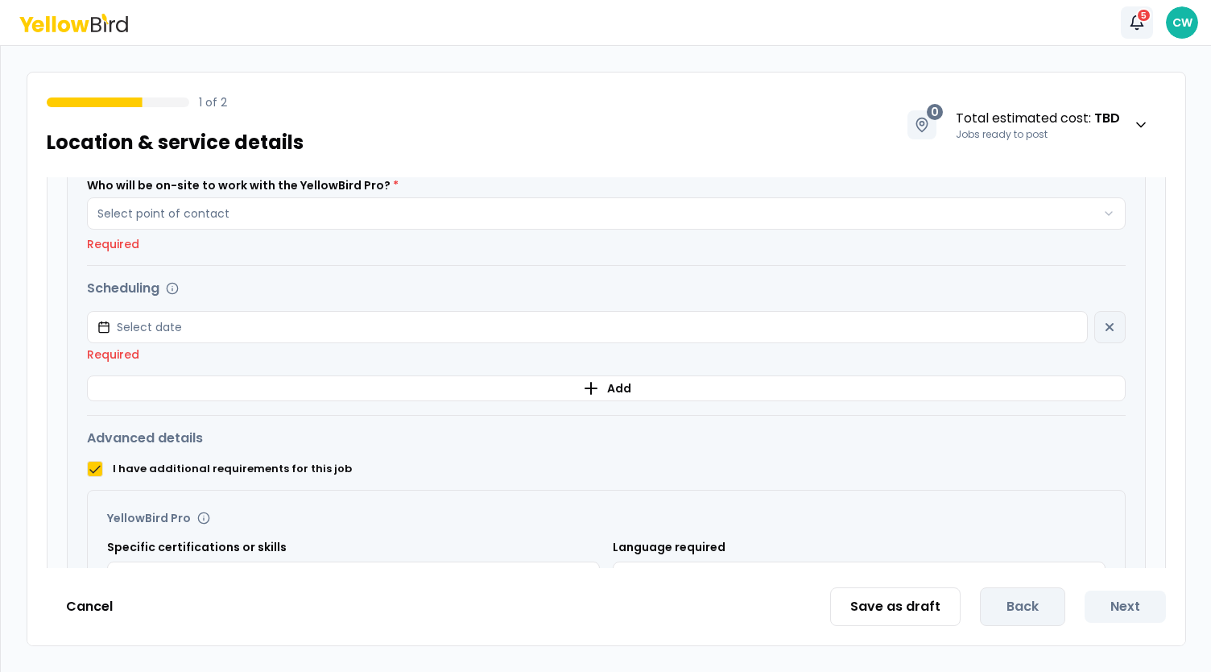
click at [1135, 23] on icon "button" at bounding box center [1137, 22] width 16 height 16
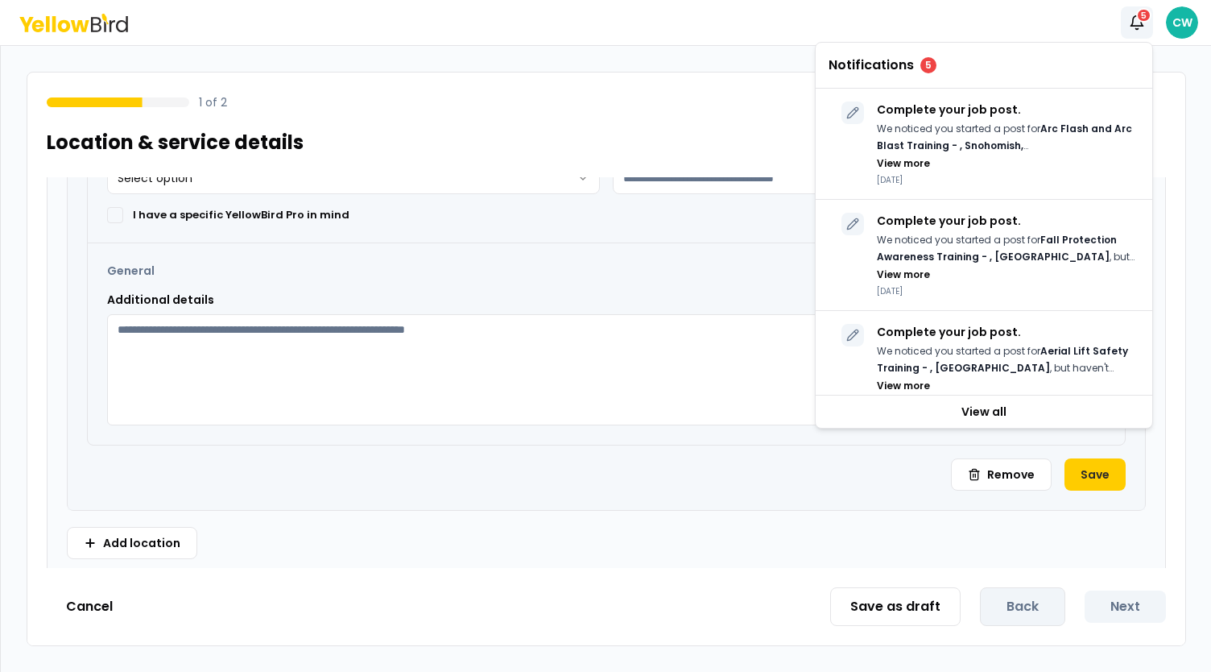
scroll to position [1095, 0]
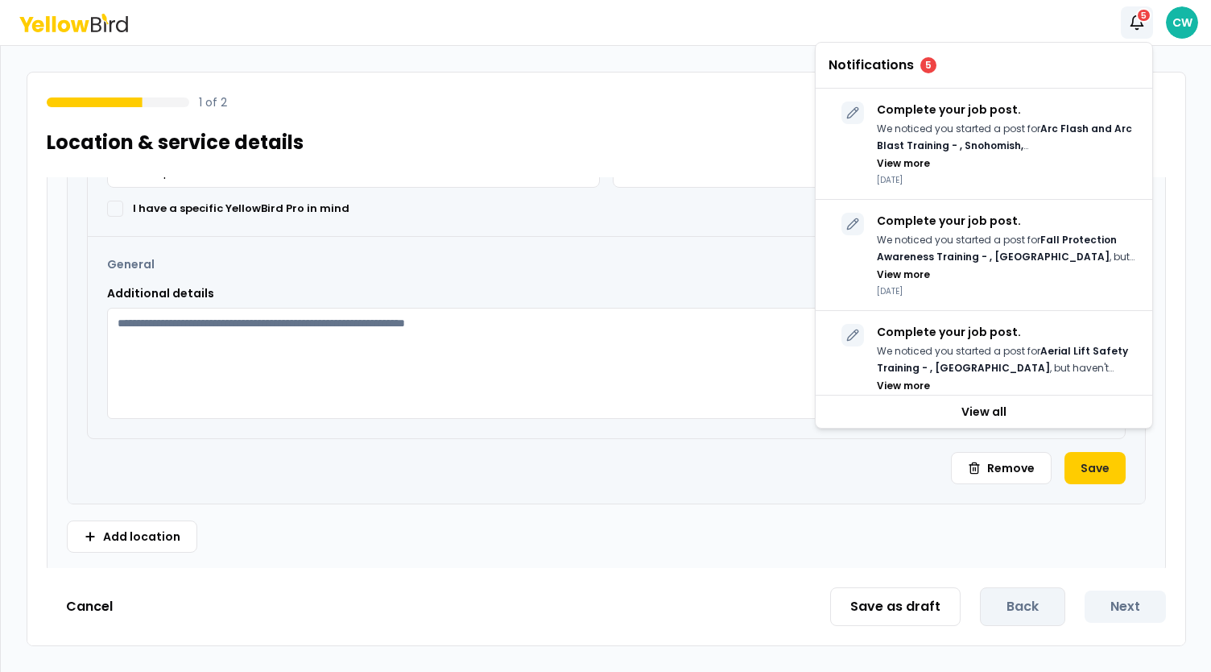
click at [768, 312] on textarea "Additional details" at bounding box center [606, 363] width 998 height 111
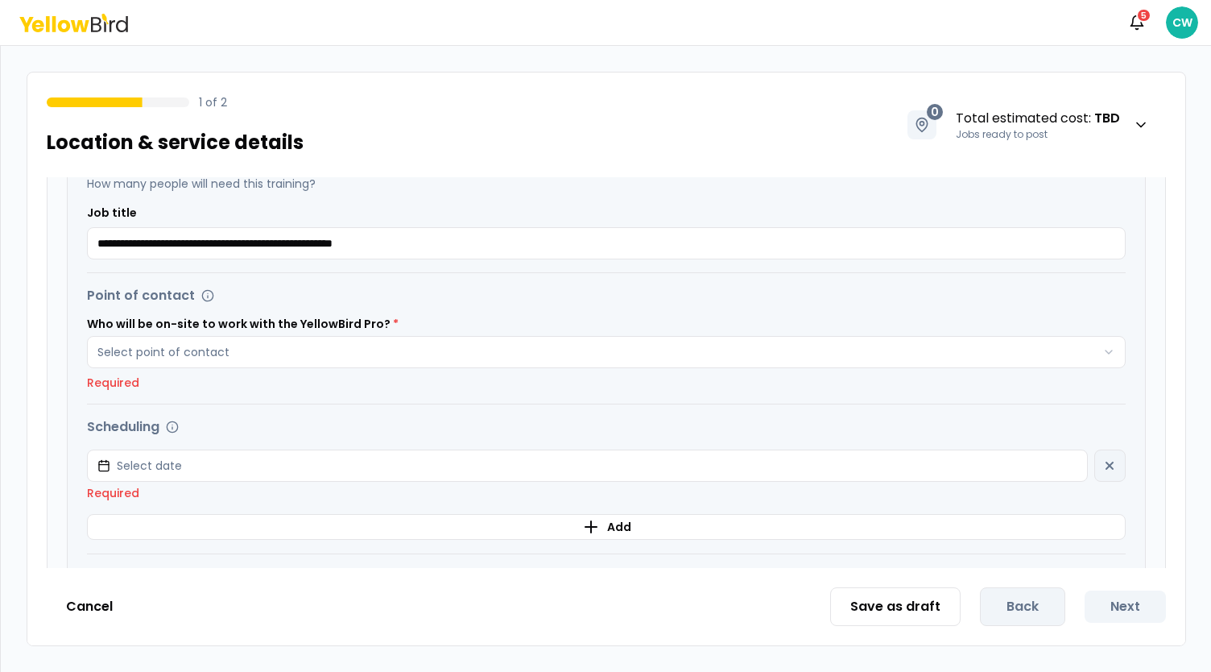
scroll to position [564, 0]
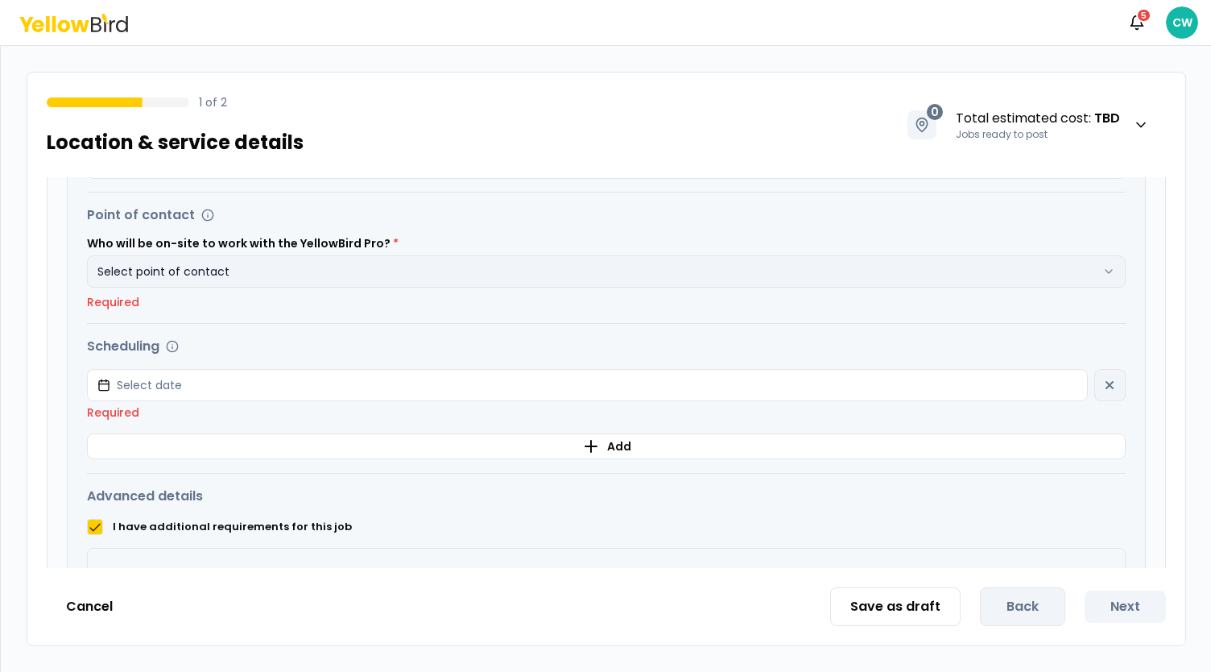
click at [228, 265] on button "Select point of contact" at bounding box center [606, 271] width 1039 height 32
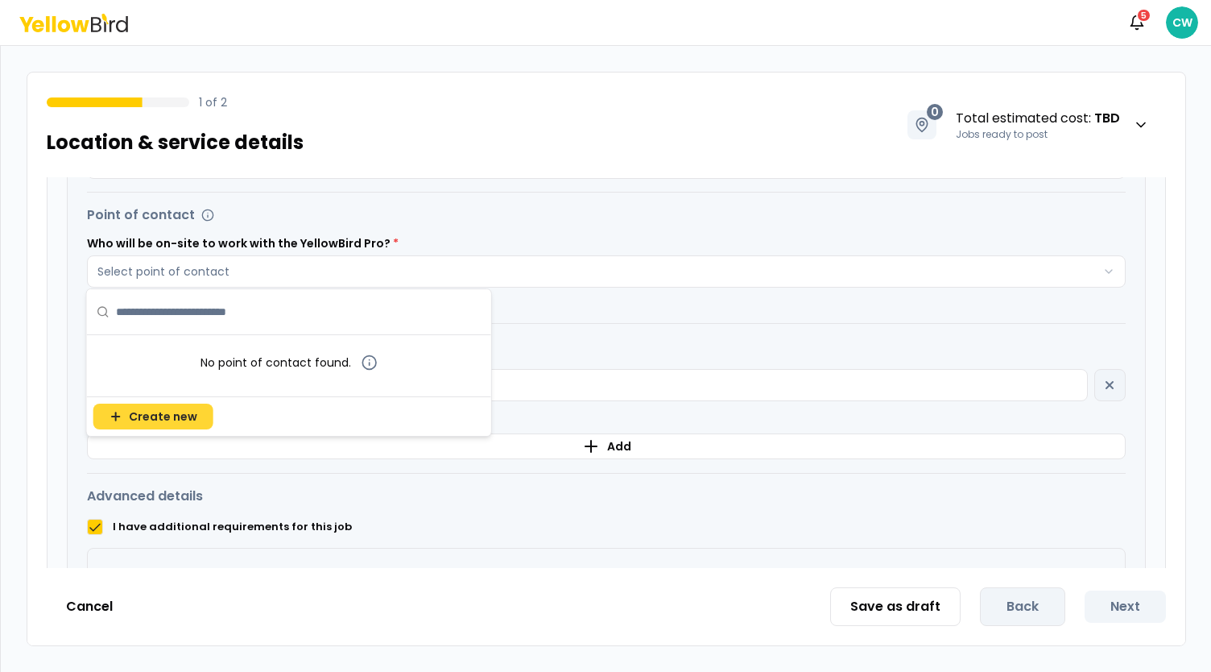
click at [176, 416] on span "Create new" at bounding box center [163, 416] width 68 height 16
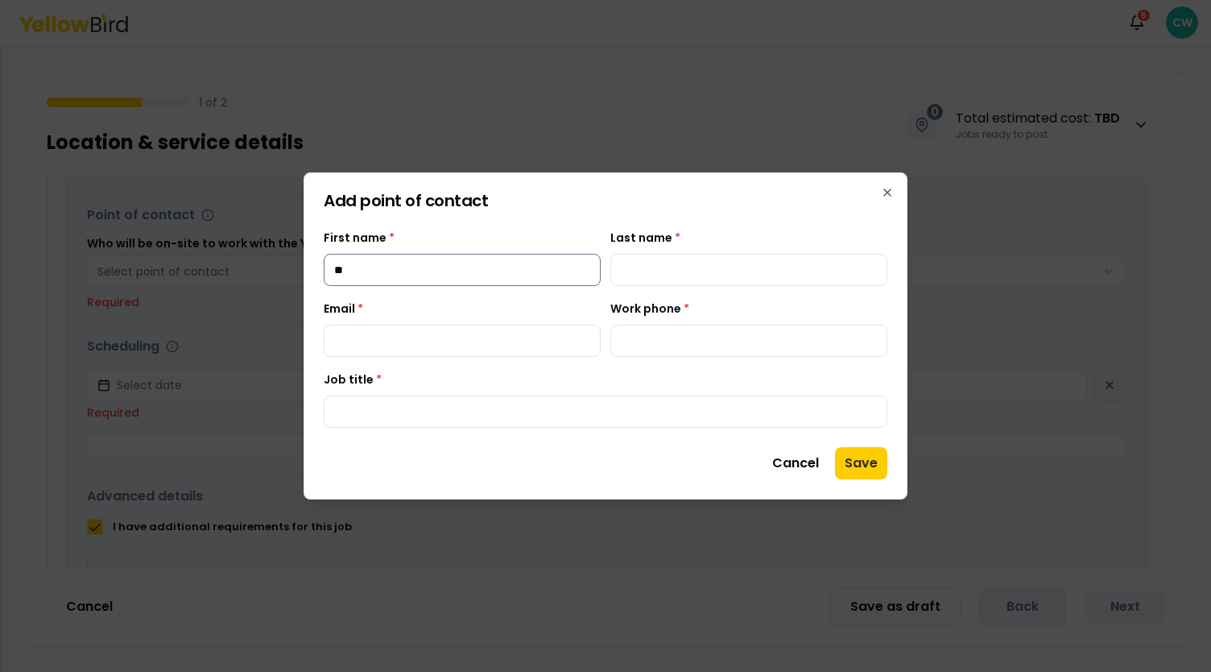
type input "****"
type input "*******"
type input "**********"
click at [424, 419] on input "Job title *" at bounding box center [606, 411] width 564 height 32
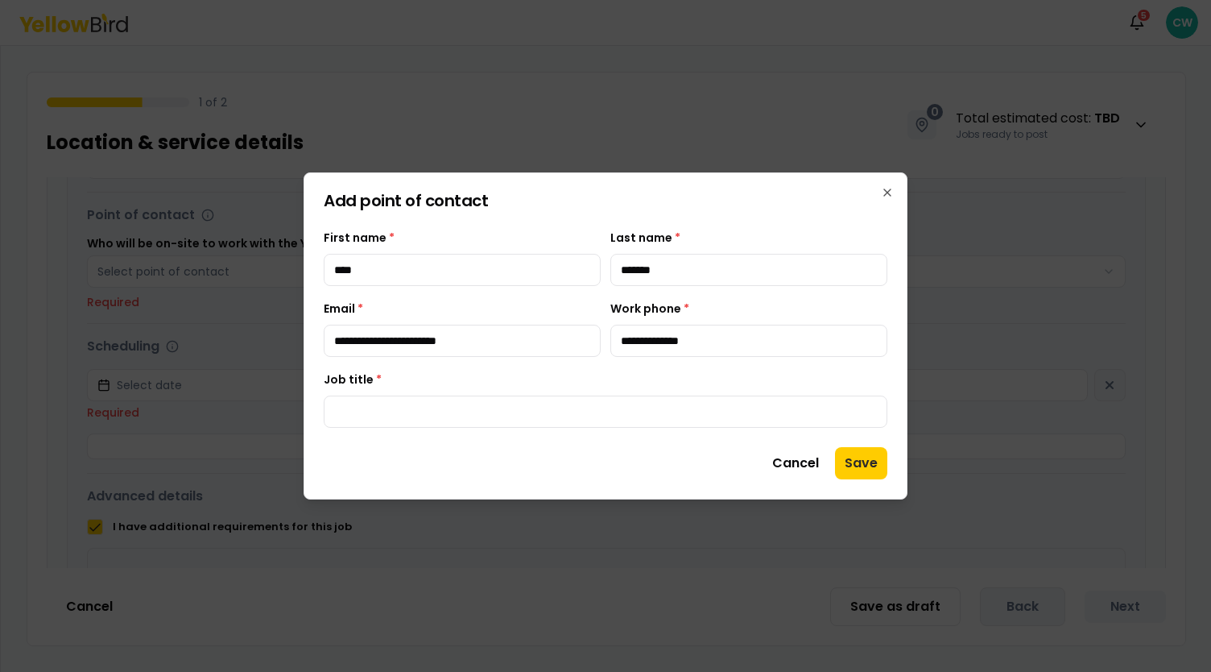
type input "***"
click at [866, 473] on button "Save" at bounding box center [861, 463] width 52 height 32
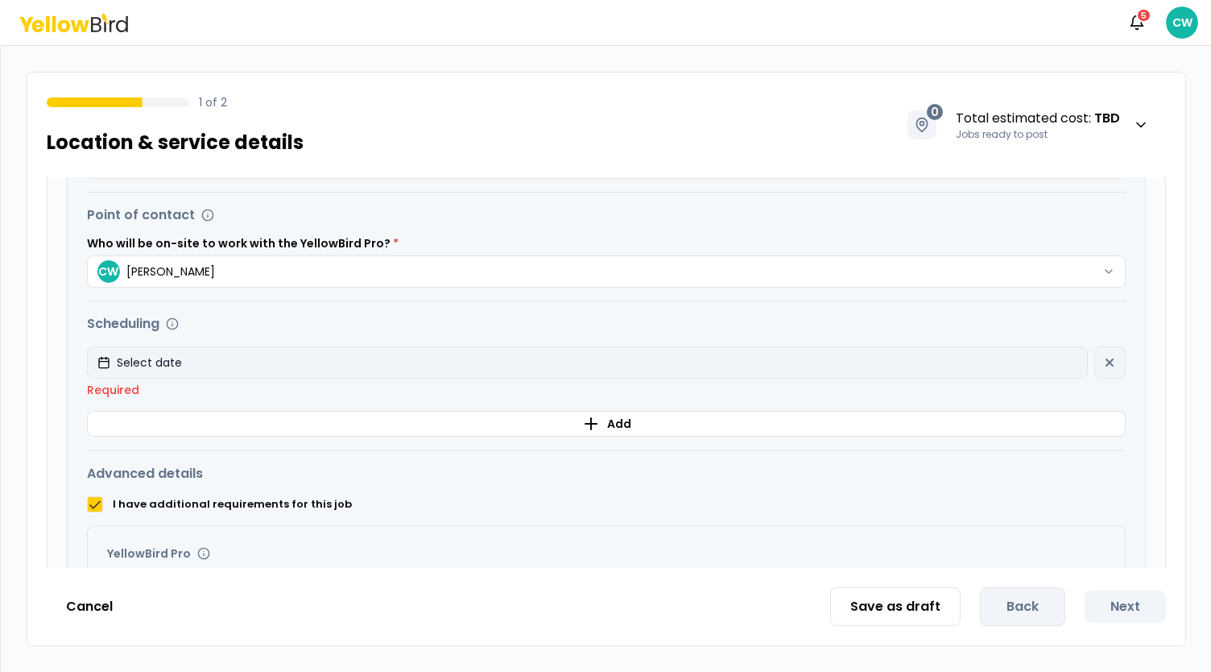
click at [211, 373] on button "Select date" at bounding box center [587, 362] width 1001 height 32
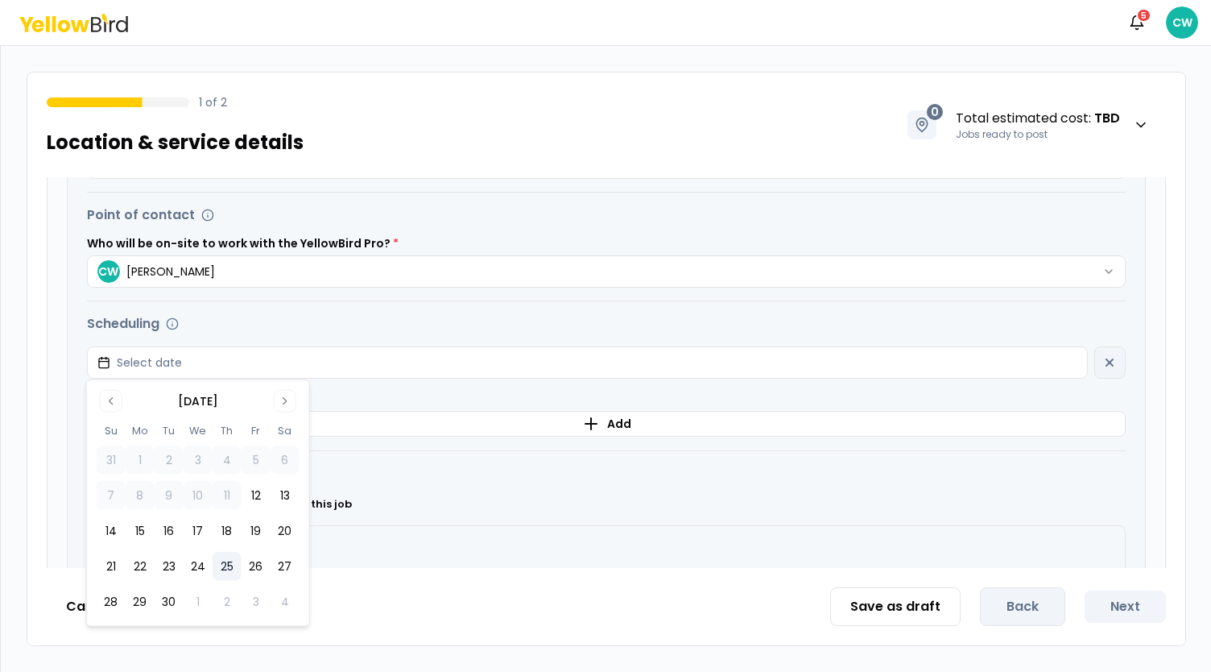
click at [229, 572] on button "25" at bounding box center [227, 566] width 29 height 29
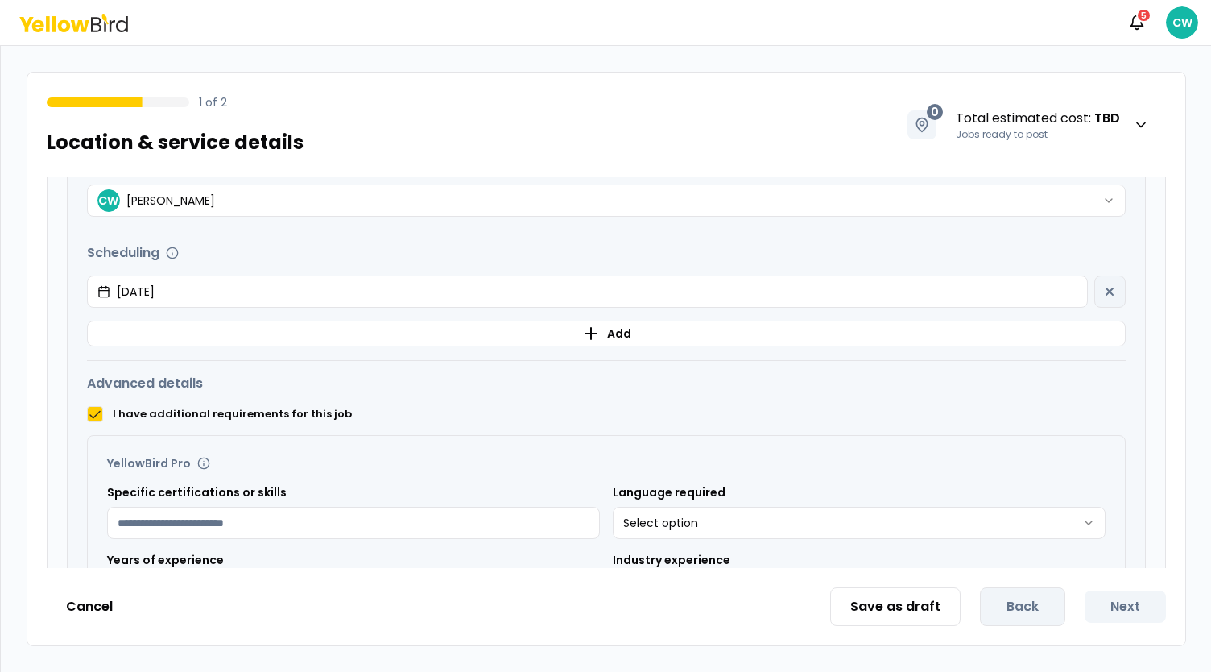
scroll to position [725, 0]
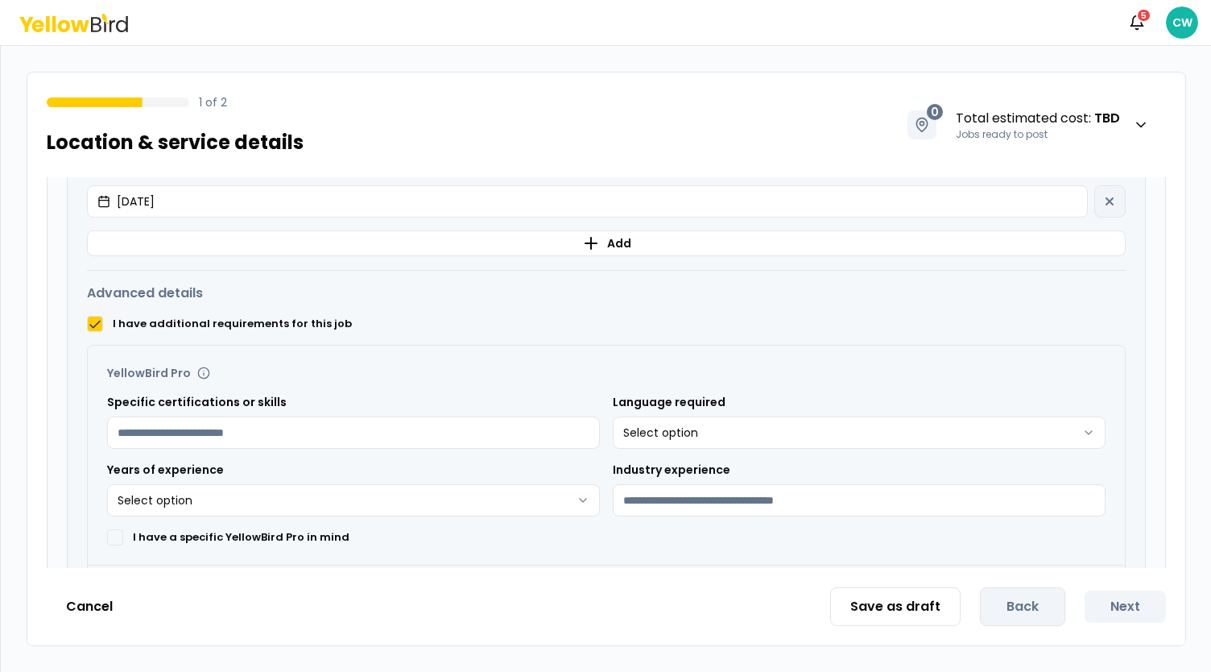
click at [100, 326] on button "I have additional requirements for this job" at bounding box center [95, 324] width 16 height 16
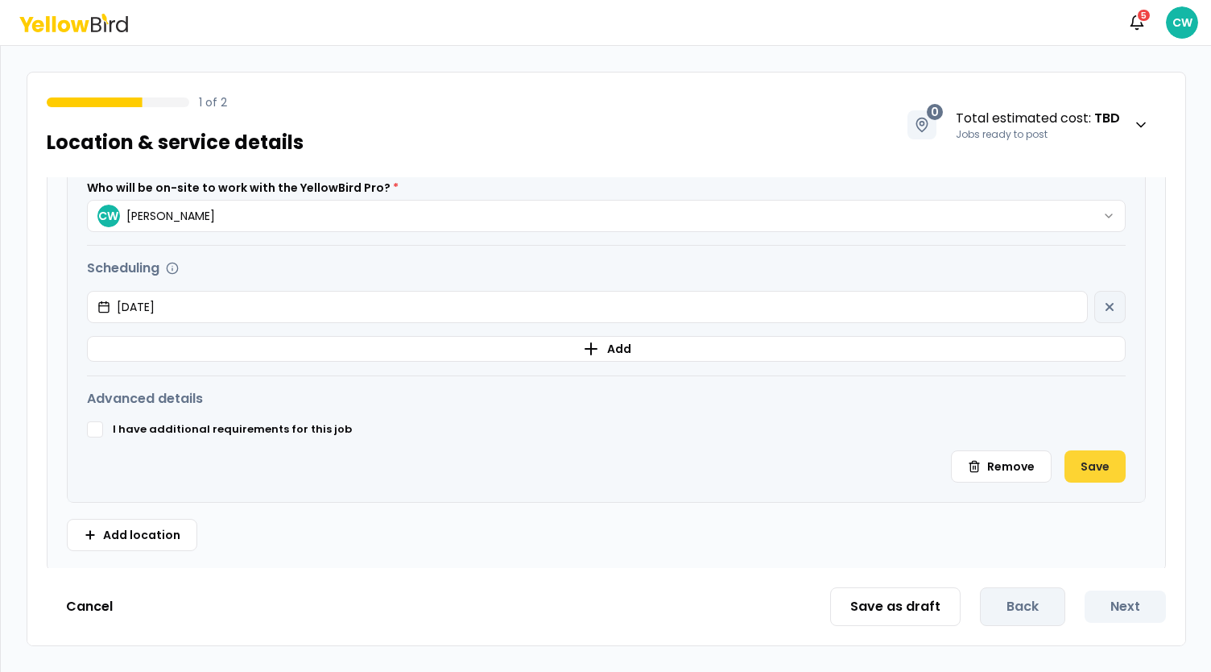
click at [1085, 459] on button "Save" at bounding box center [1094, 466] width 61 height 32
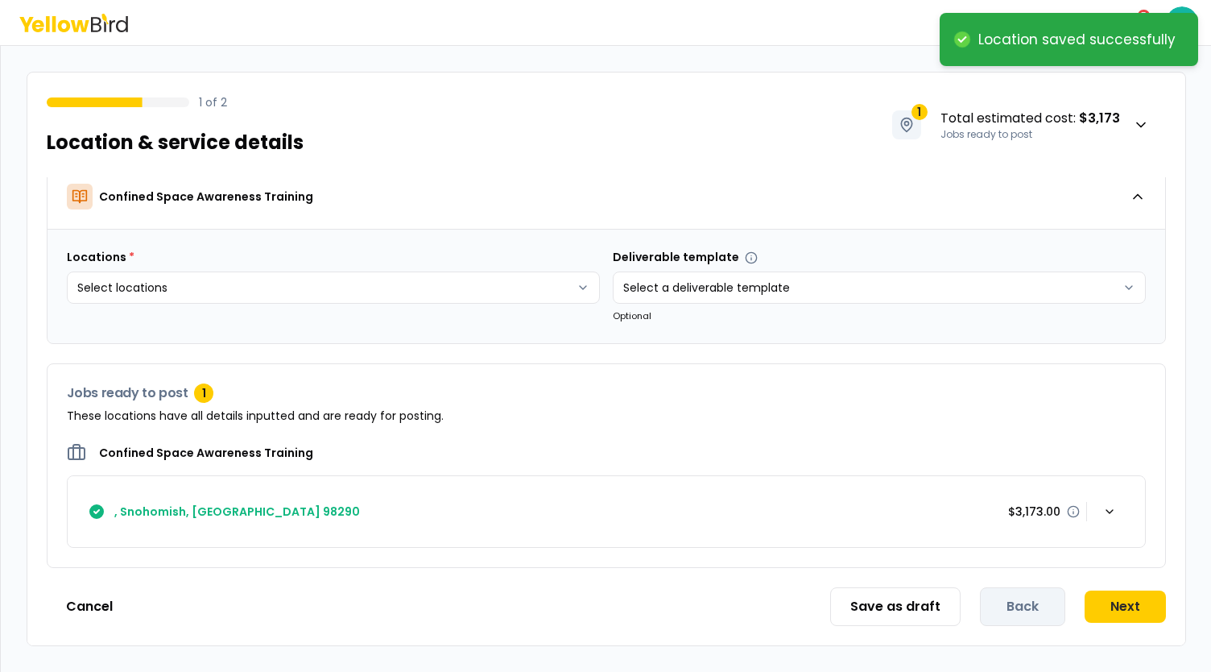
scroll to position [10, 0]
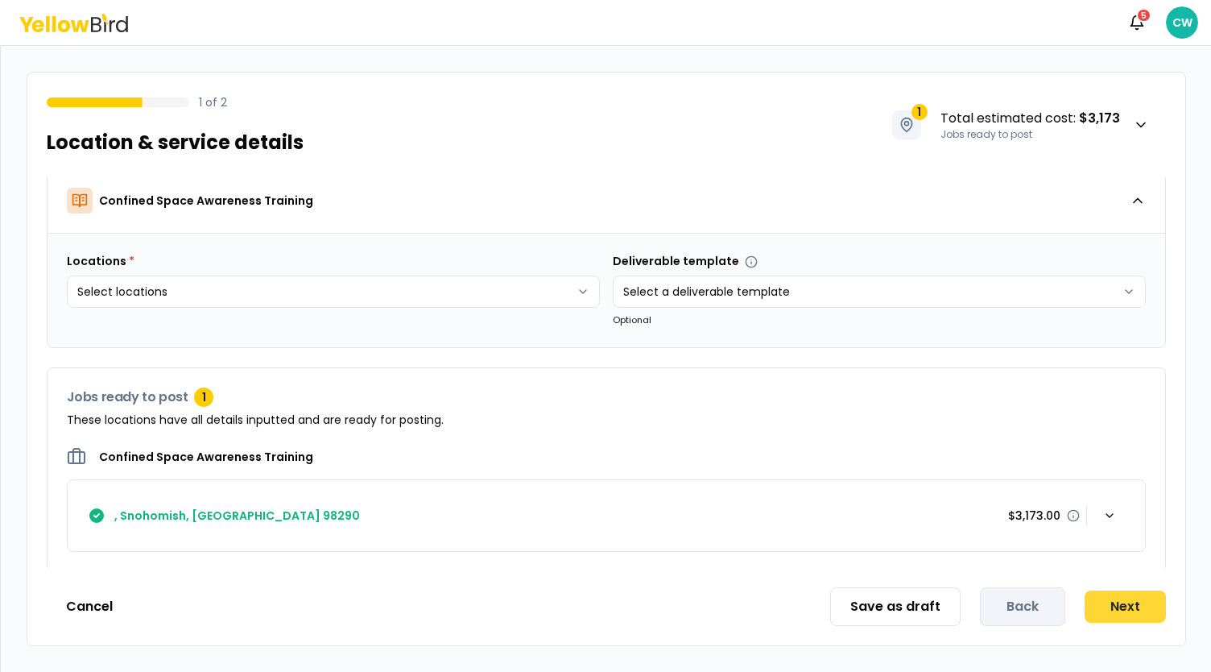
click at [1139, 601] on button "Next" at bounding box center [1125, 606] width 81 height 32
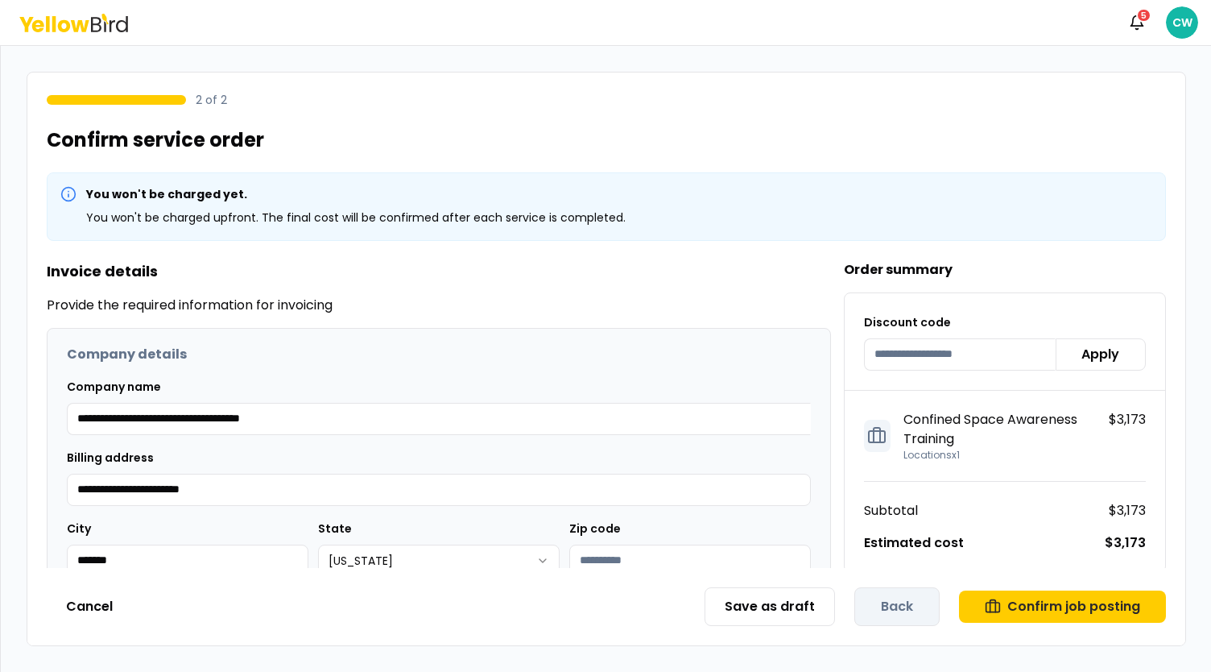
click at [117, 30] on icon at bounding box center [73, 23] width 109 height 19
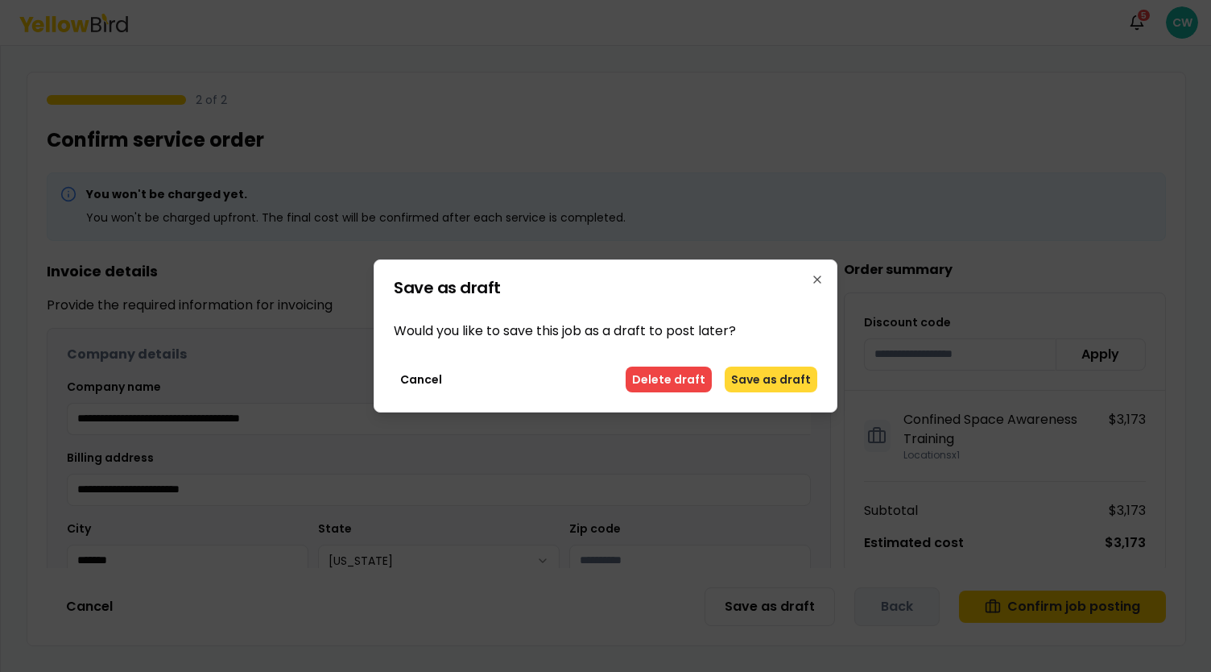
click at [783, 386] on button "Save as draft" at bounding box center [771, 379] width 93 height 26
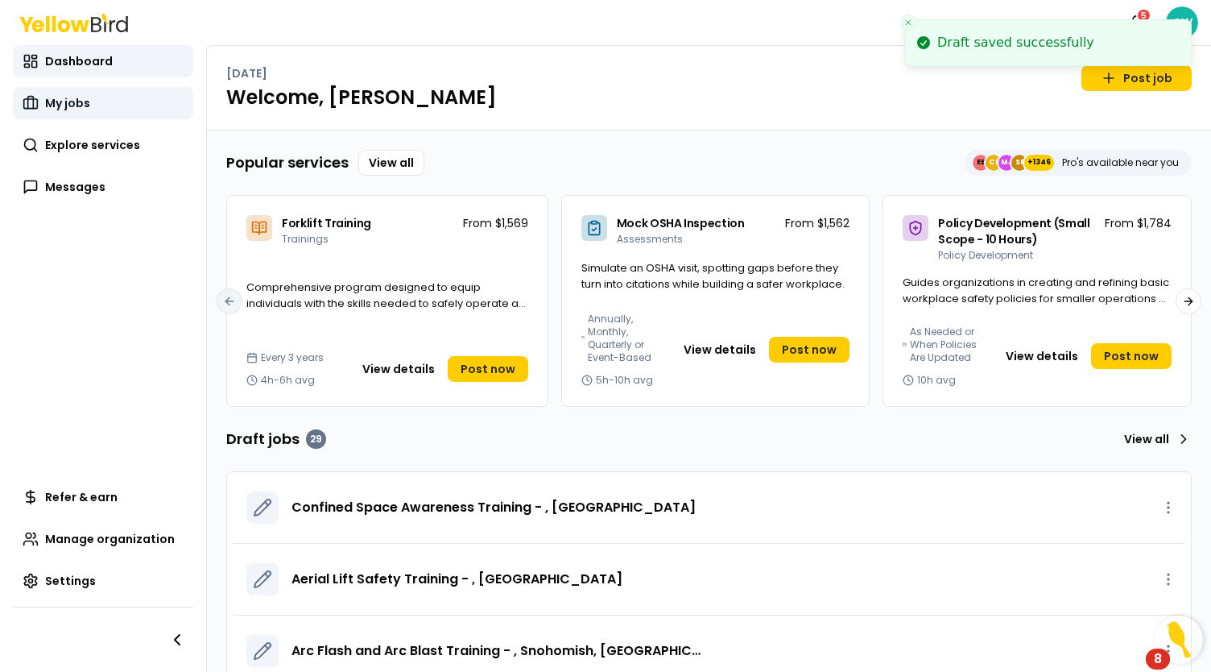
click at [97, 101] on link "My jobs" at bounding box center [103, 103] width 180 height 32
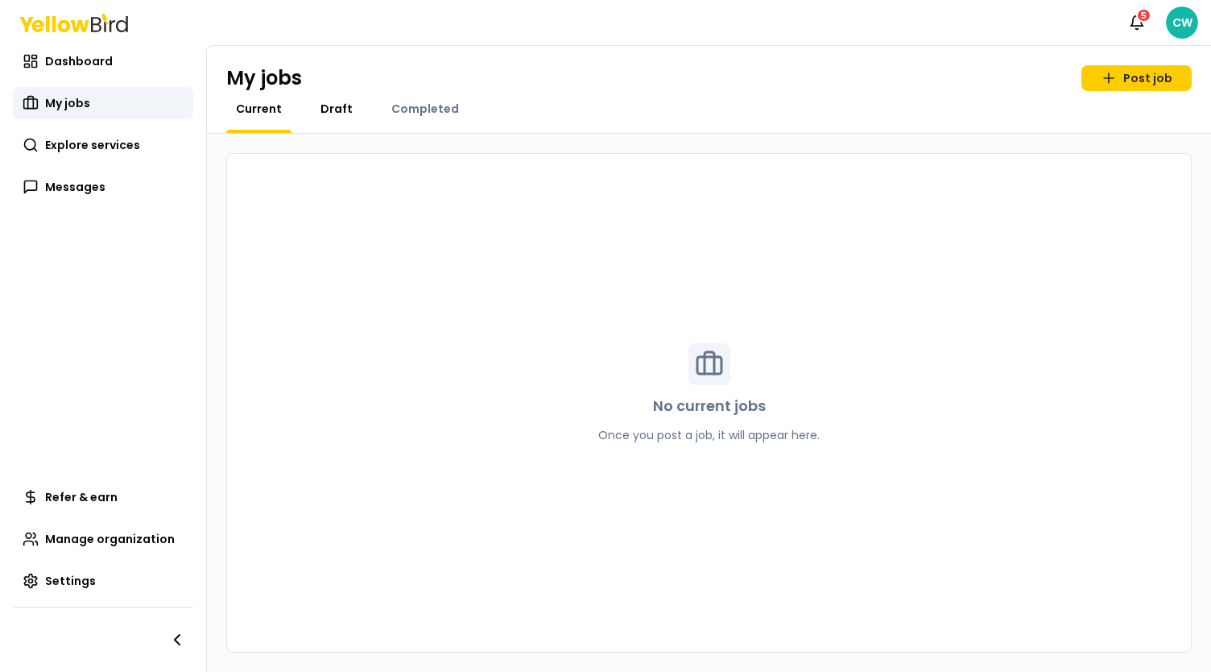
click at [330, 110] on span "Draft" at bounding box center [336, 109] width 32 height 16
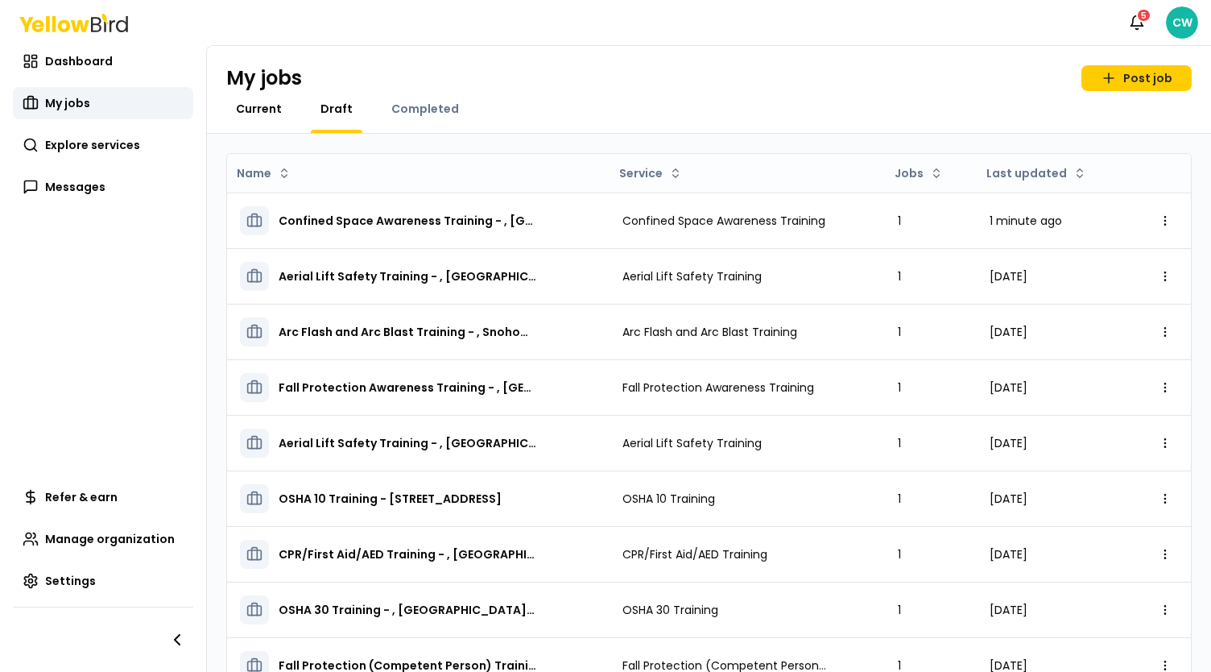
click at [272, 107] on span "Current" at bounding box center [259, 109] width 46 height 16
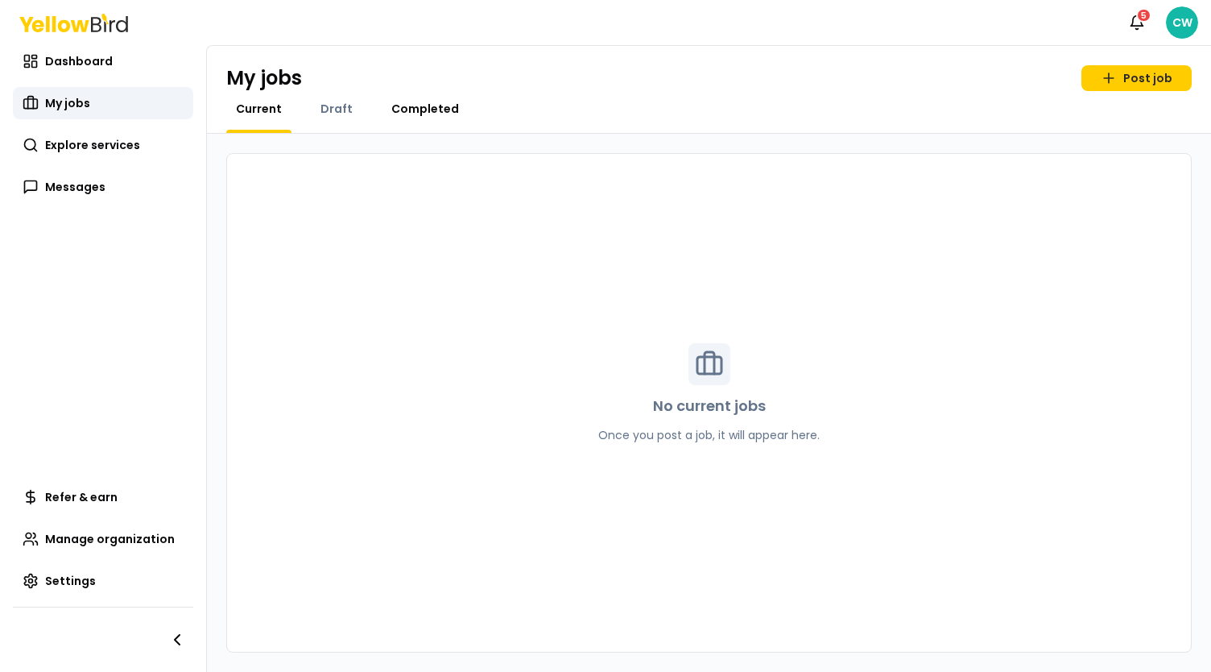
click at [416, 109] on span "Completed" at bounding box center [425, 109] width 68 height 16
click at [250, 114] on span "Current" at bounding box center [259, 109] width 46 height 16
click at [439, 112] on span "Completed" at bounding box center [425, 109] width 68 height 16
click at [122, 148] on span "Explore services" at bounding box center [92, 145] width 95 height 16
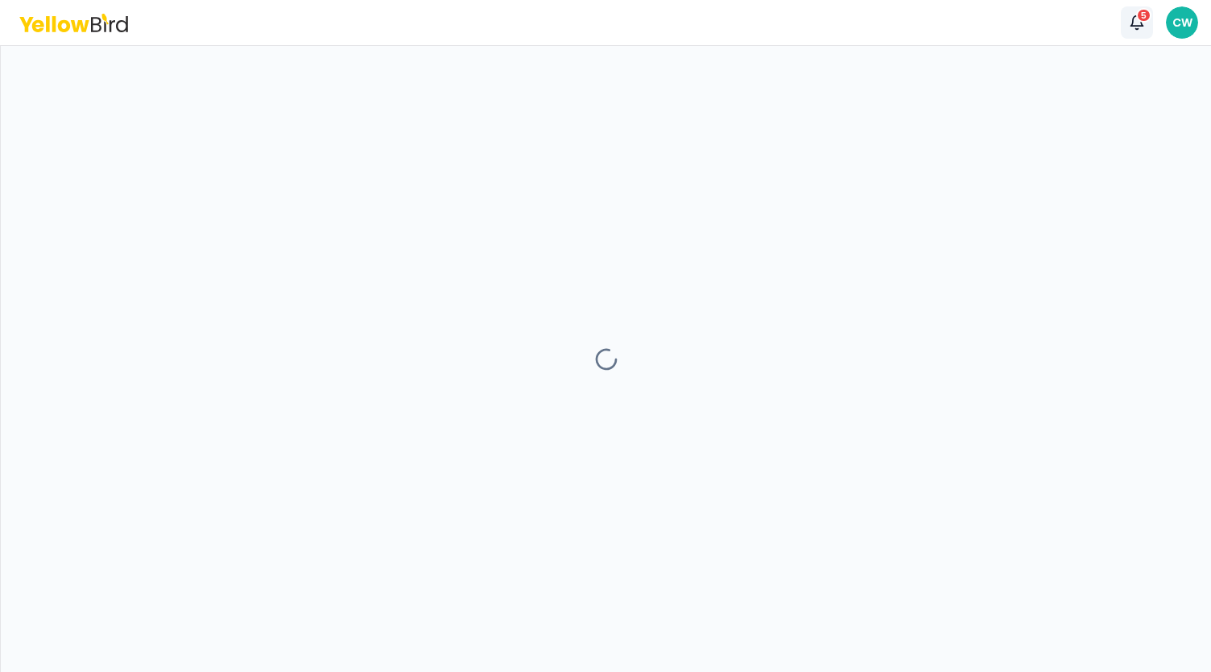
click at [1138, 24] on icon "button" at bounding box center [1137, 22] width 16 height 16
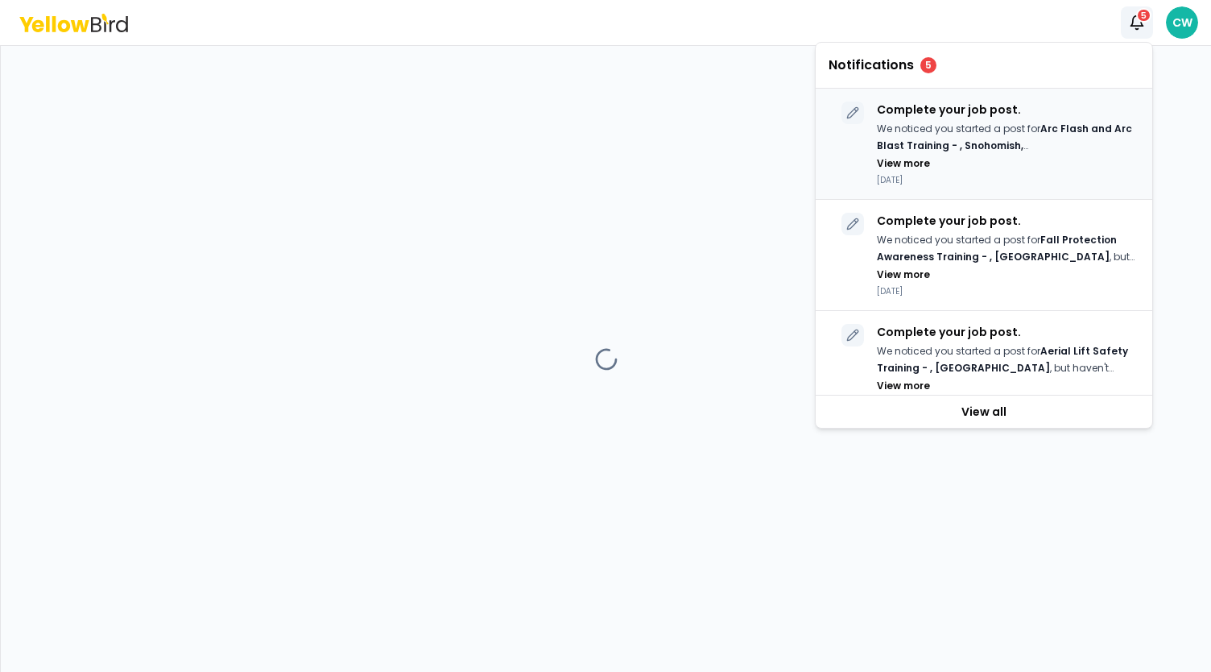
click at [905, 126] on p "We noticed you started a post for Arc Flash and Arc Blast Training - , Snohomis…" at bounding box center [1008, 137] width 262 height 33
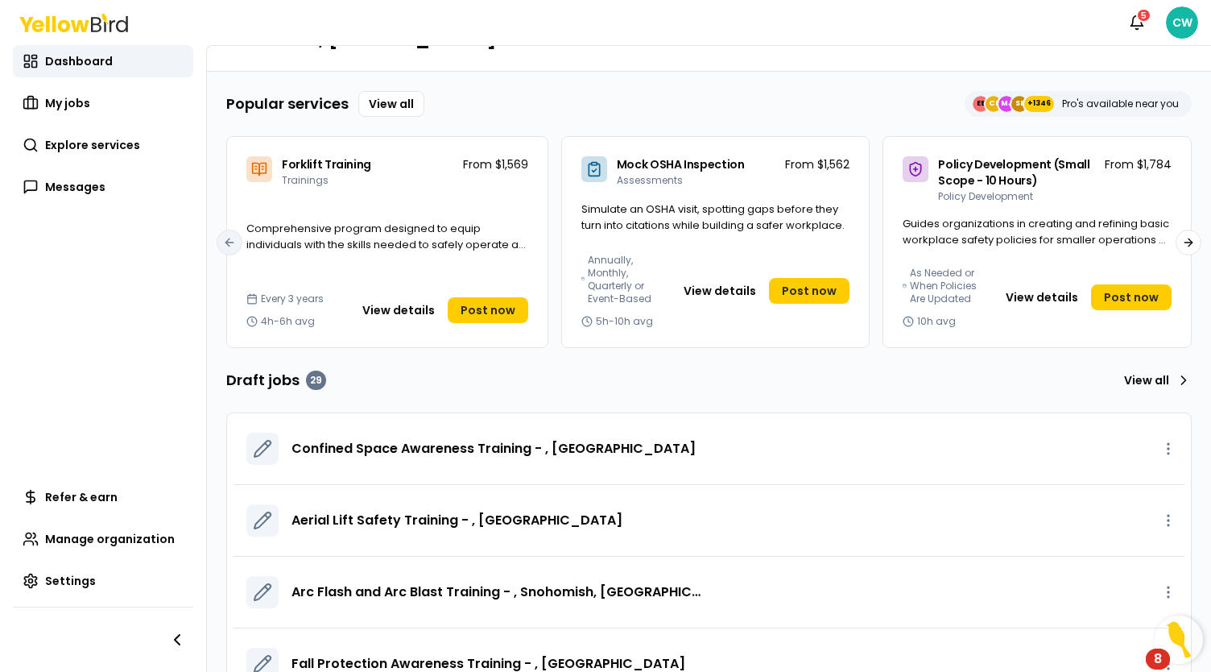
scroll to position [81, 0]
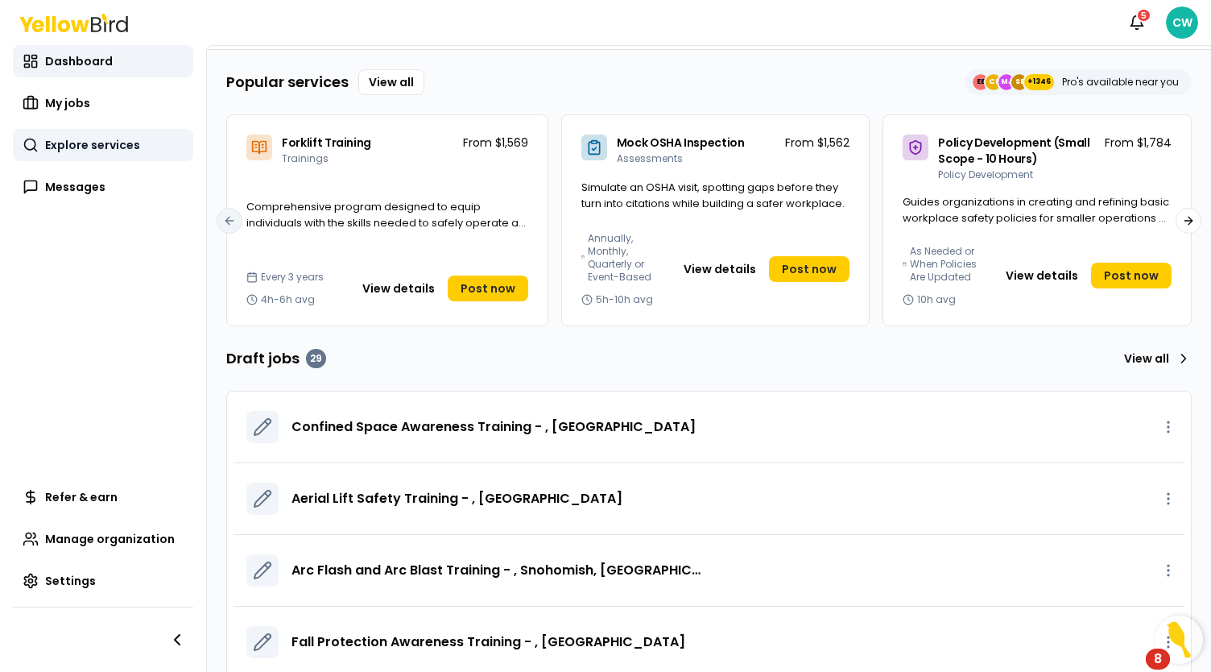
click at [83, 144] on span "Explore services" at bounding box center [92, 145] width 95 height 16
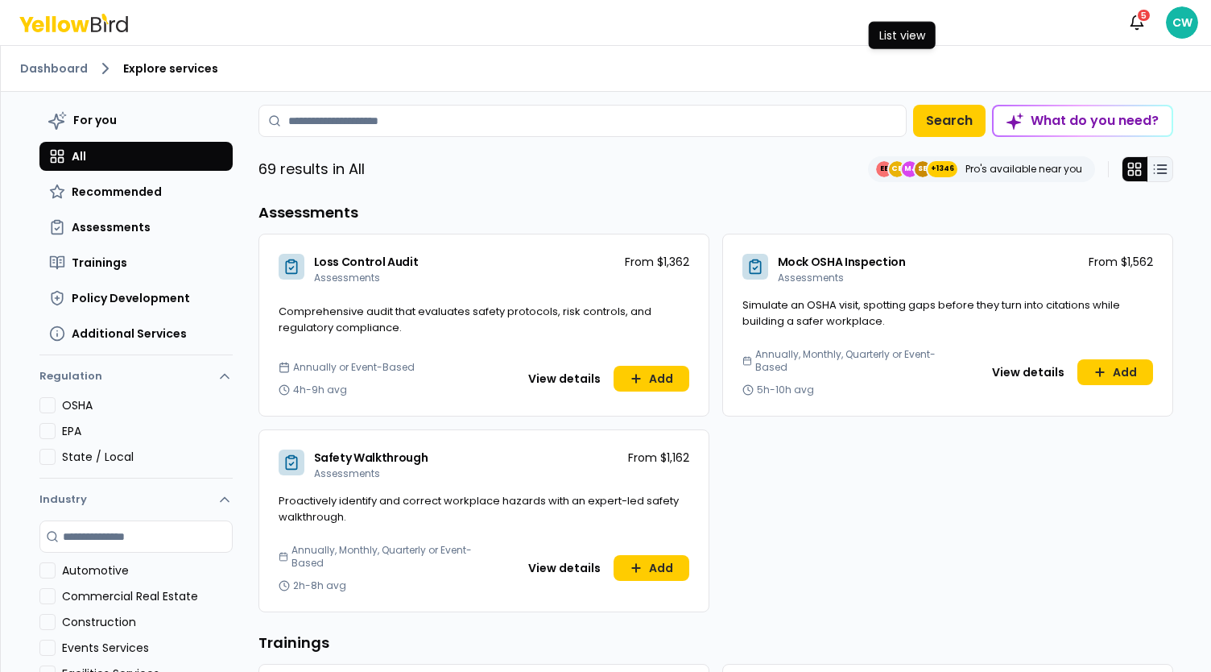
click at [1153, 167] on icon at bounding box center [1160, 169] width 16 height 16
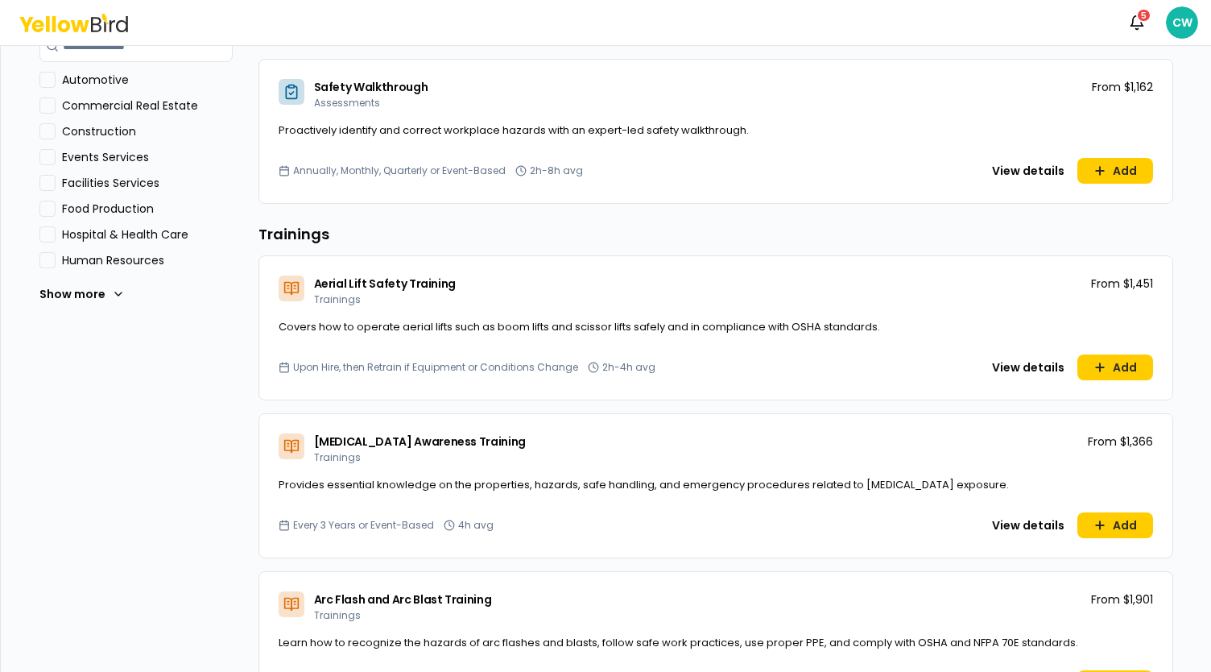
scroll to position [510, 0]
